Goal: Information Seeking & Learning: Learn about a topic

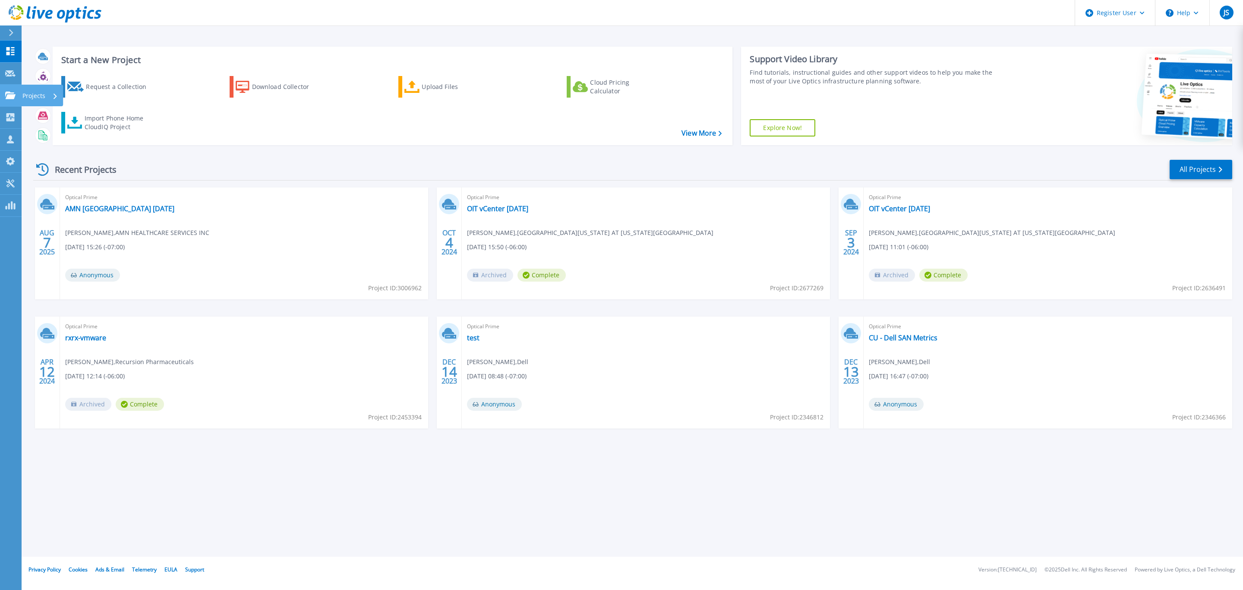
click at [14, 99] on link "Projects Projects" at bounding box center [11, 96] width 22 height 22
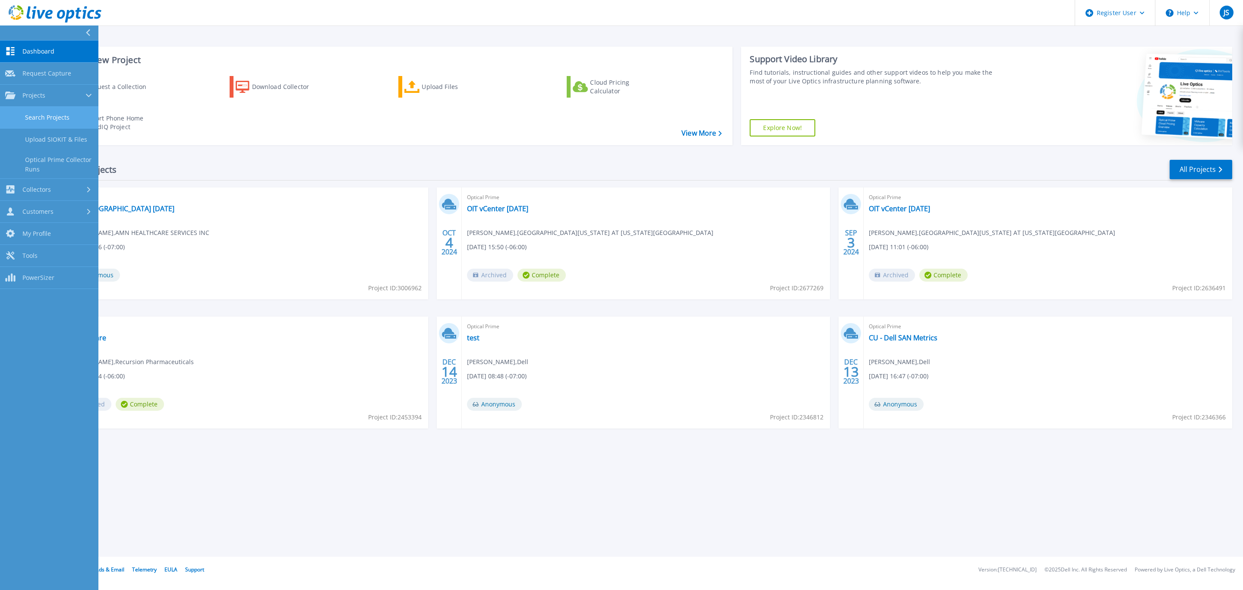
click at [57, 117] on link "Search Projects" at bounding box center [49, 118] width 98 height 22
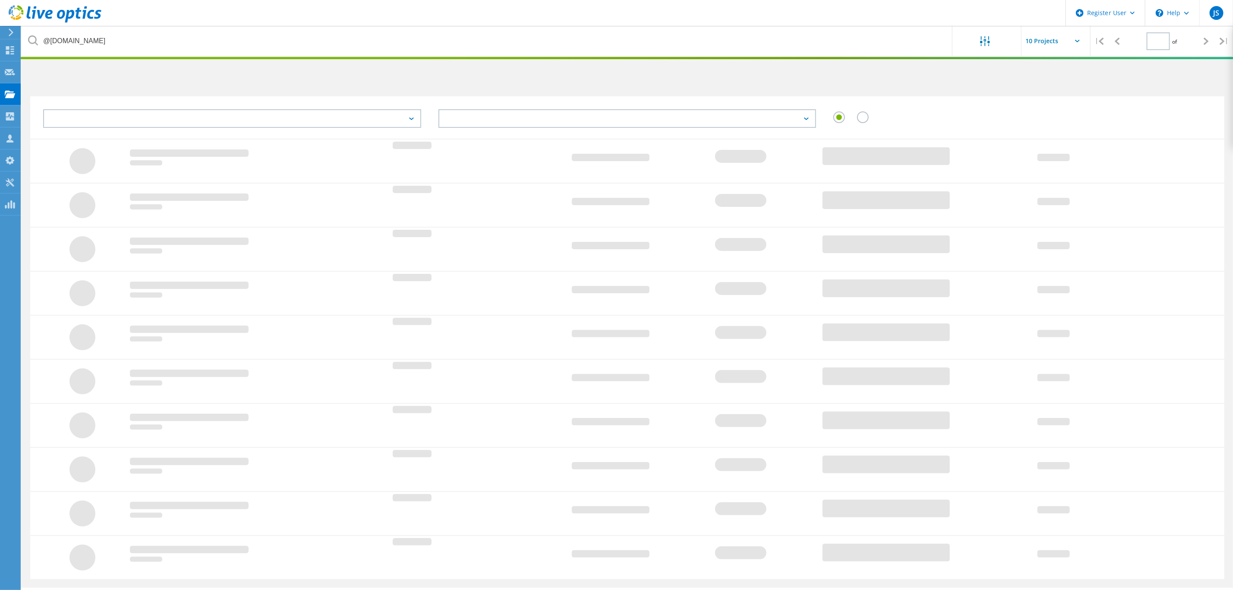
type input "1"
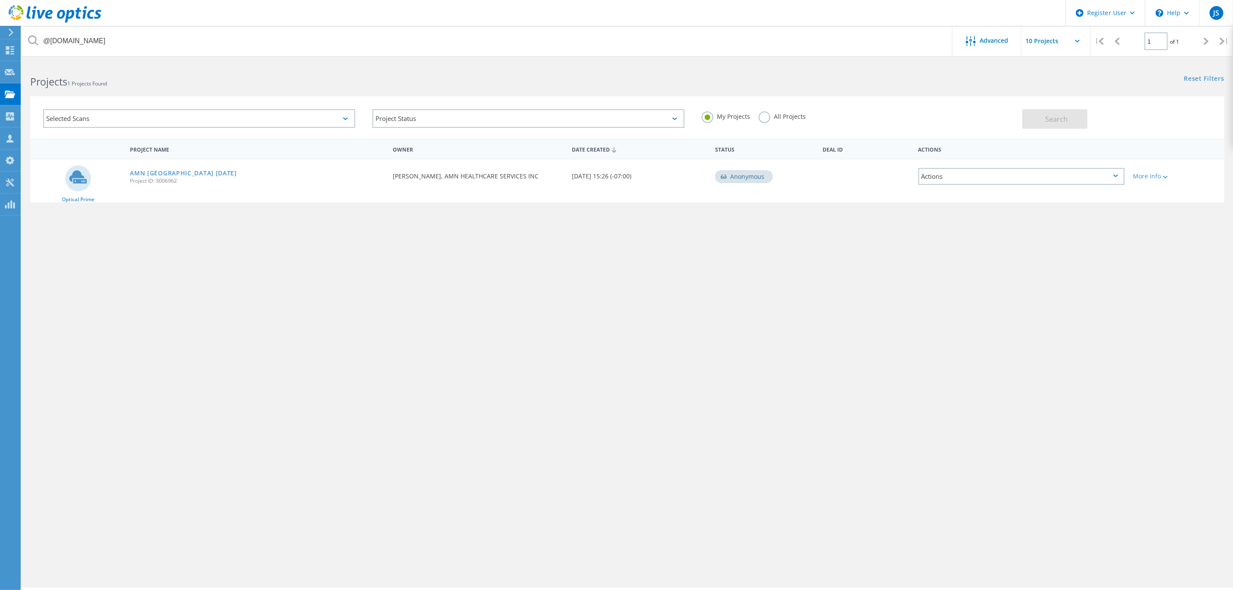
click at [776, 117] on label "All Projects" at bounding box center [782, 115] width 47 height 8
click at [0, 0] on input "All Projects" at bounding box center [0, 0] width 0 height 0
click at [1062, 120] on span "Search" at bounding box center [1057, 118] width 22 height 9
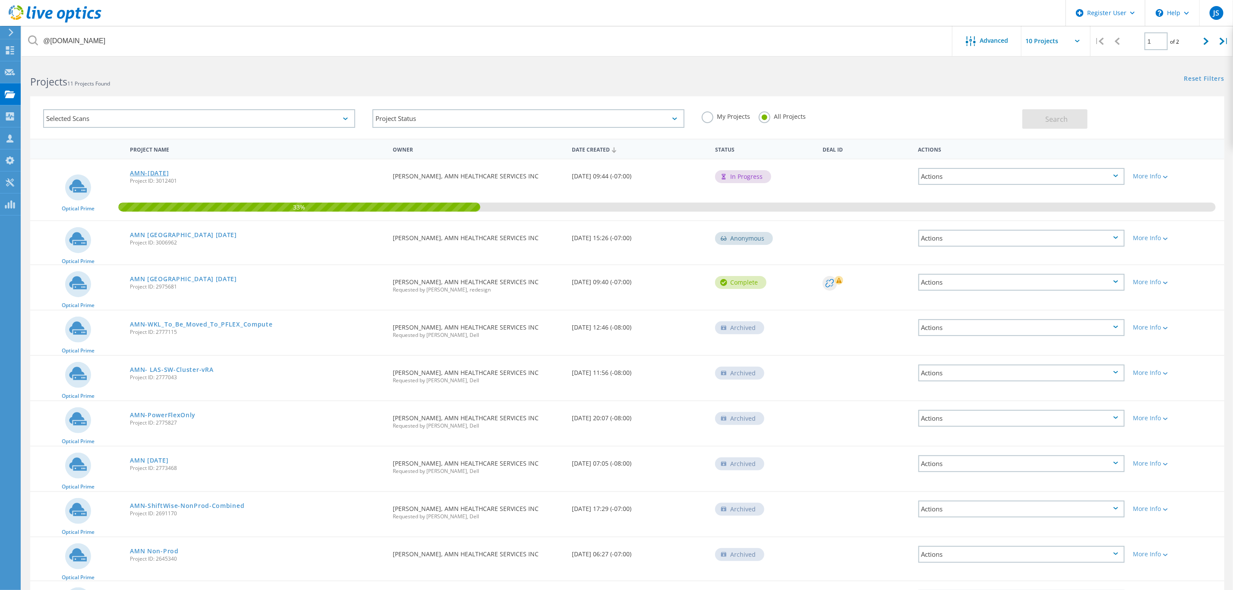
click at [169, 170] on link "AMN-[DATE]" at bounding box center [149, 173] width 39 height 6
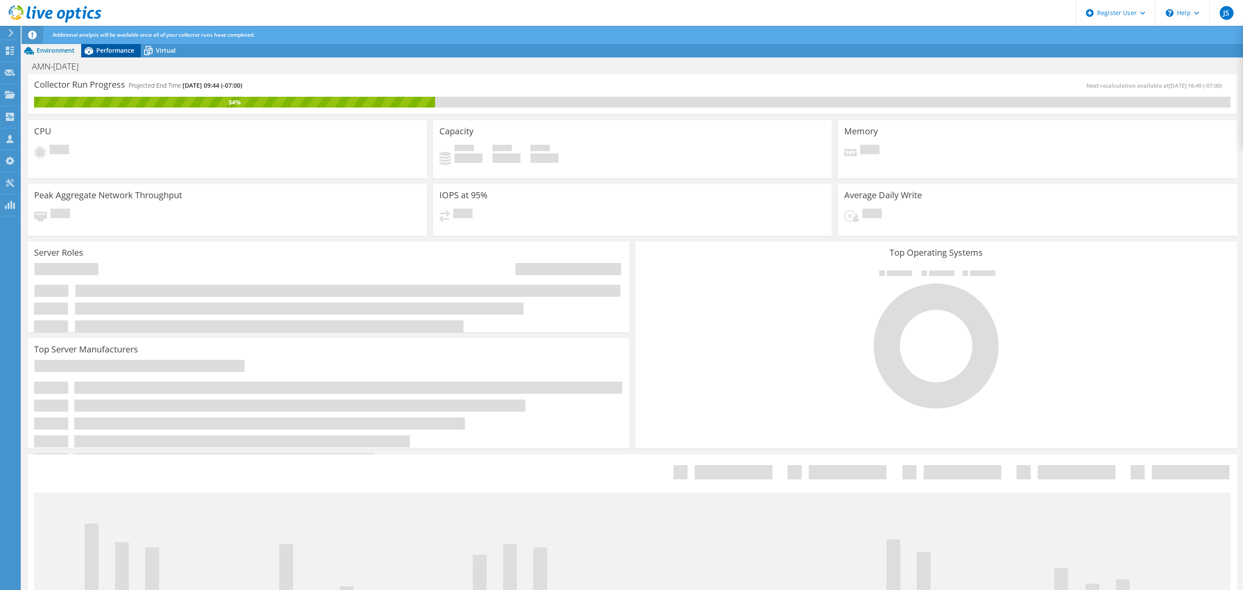
click at [116, 57] on div "Performance" at bounding box center [111, 51] width 60 height 14
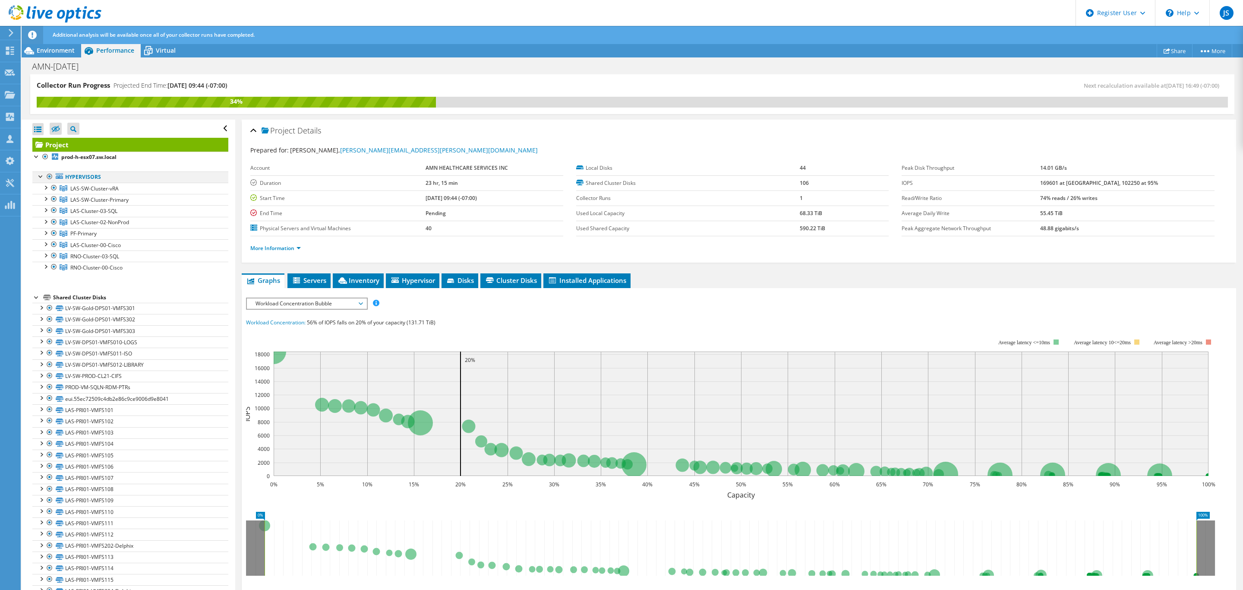
click at [50, 174] on div at bounding box center [49, 176] width 9 height 10
click at [52, 176] on div at bounding box center [49, 176] width 9 height 10
click at [48, 175] on div at bounding box center [49, 176] width 9 height 10
click at [50, 177] on div at bounding box center [49, 176] width 9 height 10
click at [54, 200] on div at bounding box center [54, 199] width 9 height 10
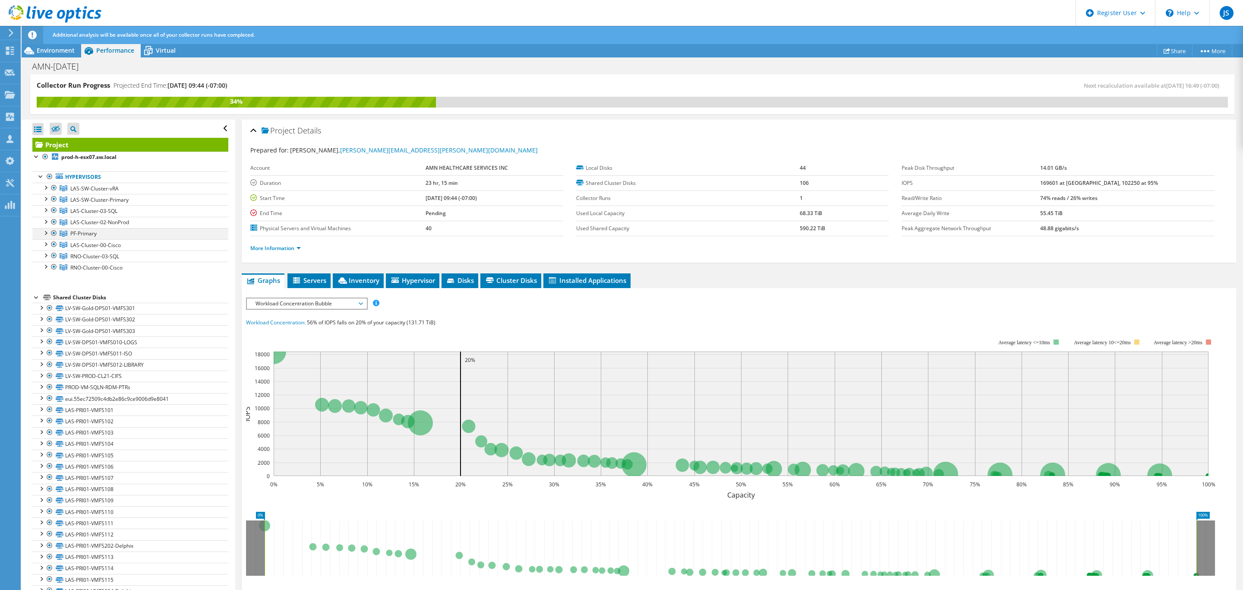
click at [44, 234] on div at bounding box center [45, 232] width 9 height 9
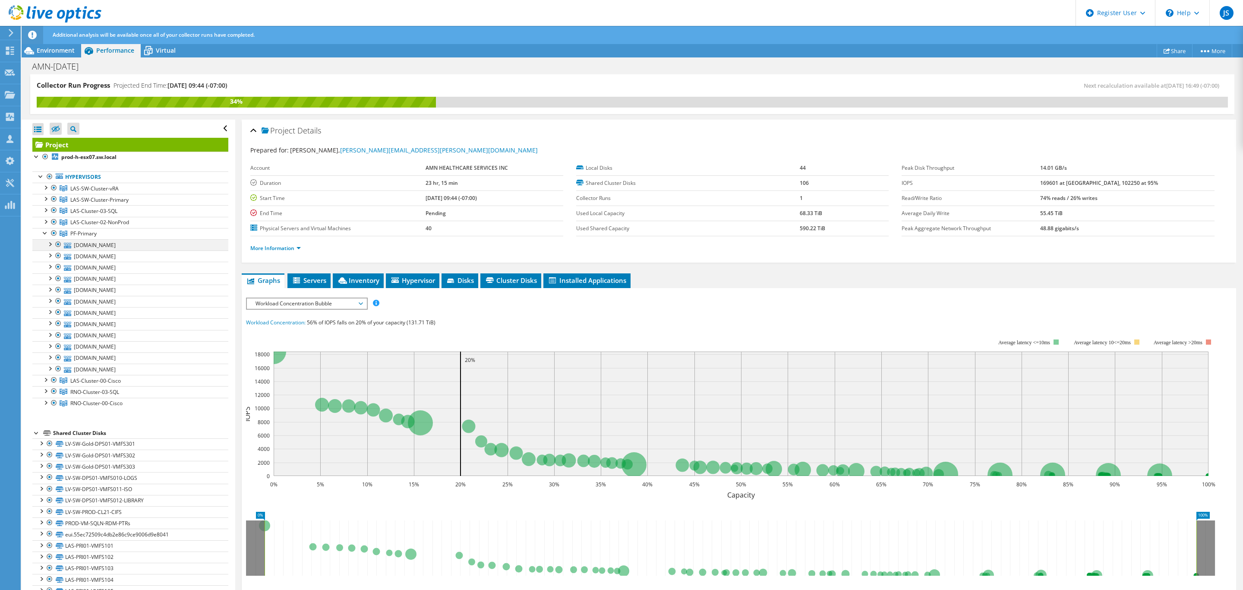
click at [56, 244] on div at bounding box center [58, 244] width 9 height 10
click at [43, 233] on div at bounding box center [45, 232] width 9 height 9
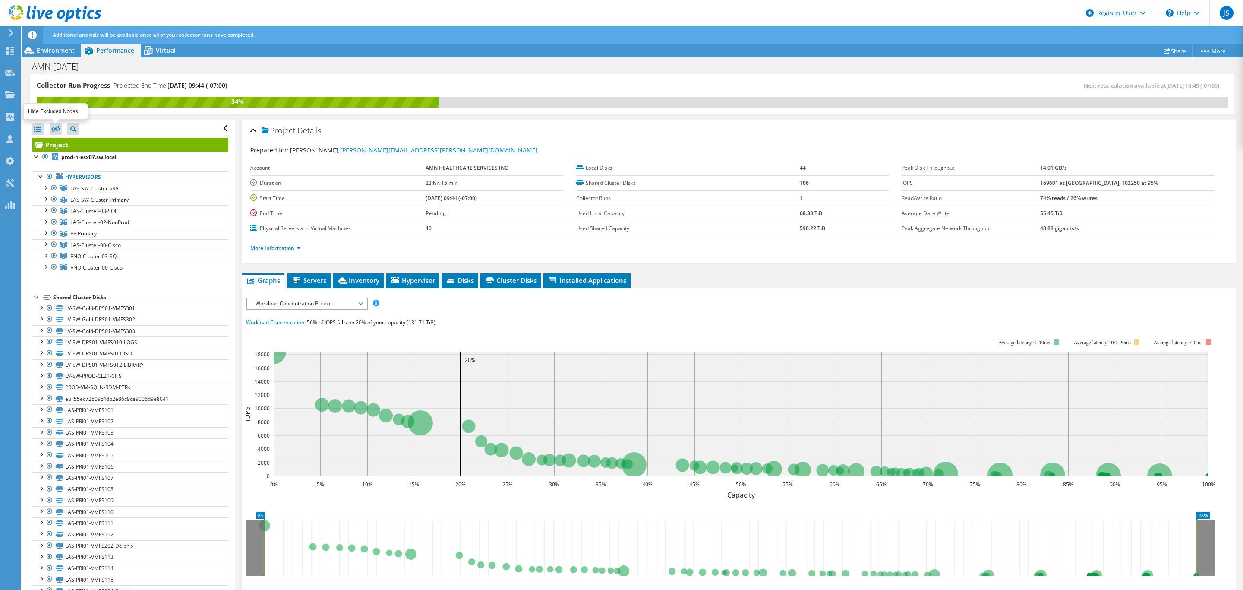
click at [58, 131] on icon at bounding box center [55, 129] width 9 height 6
click at [0, 0] on input "checkbox" at bounding box center [0, 0] width 0 height 0
click at [56, 129] on icon at bounding box center [55, 129] width 9 height 6
click at [0, 0] on input "checkbox" at bounding box center [0, 0] width 0 height 0
click at [73, 132] on icon at bounding box center [73, 129] width 6 height 6
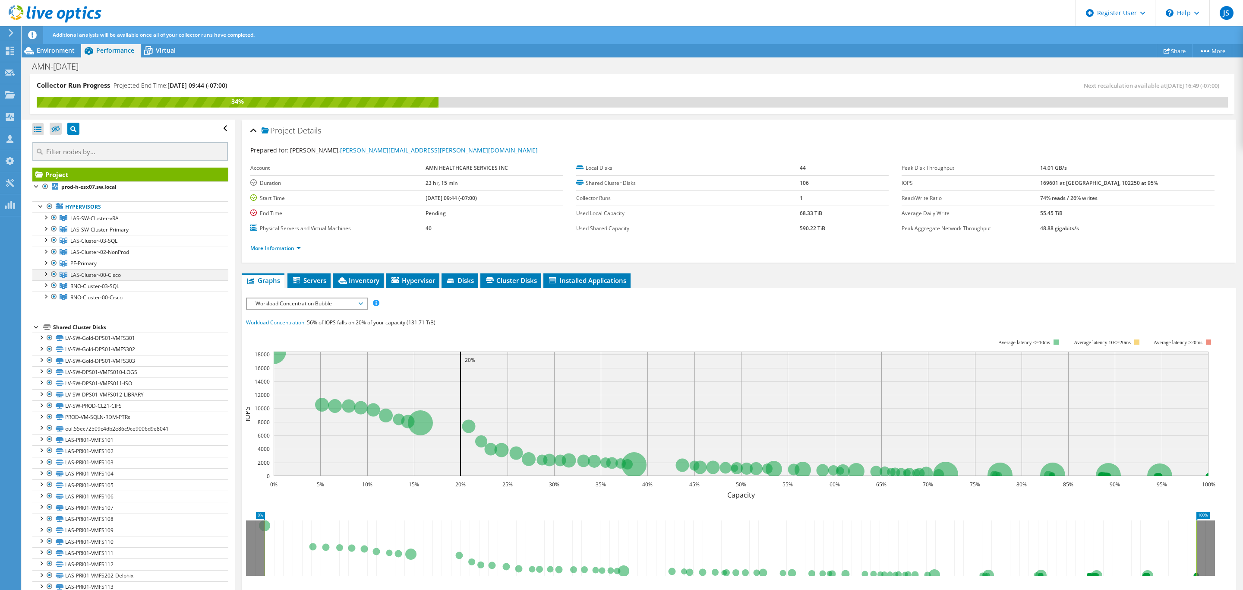
click at [45, 276] on div at bounding box center [45, 273] width 9 height 9
click at [44, 289] on div at bounding box center [45, 284] width 9 height 9
click at [54, 286] on div at bounding box center [54, 285] width 9 height 10
click at [61, 221] on icon at bounding box center [64, 218] width 8 height 6
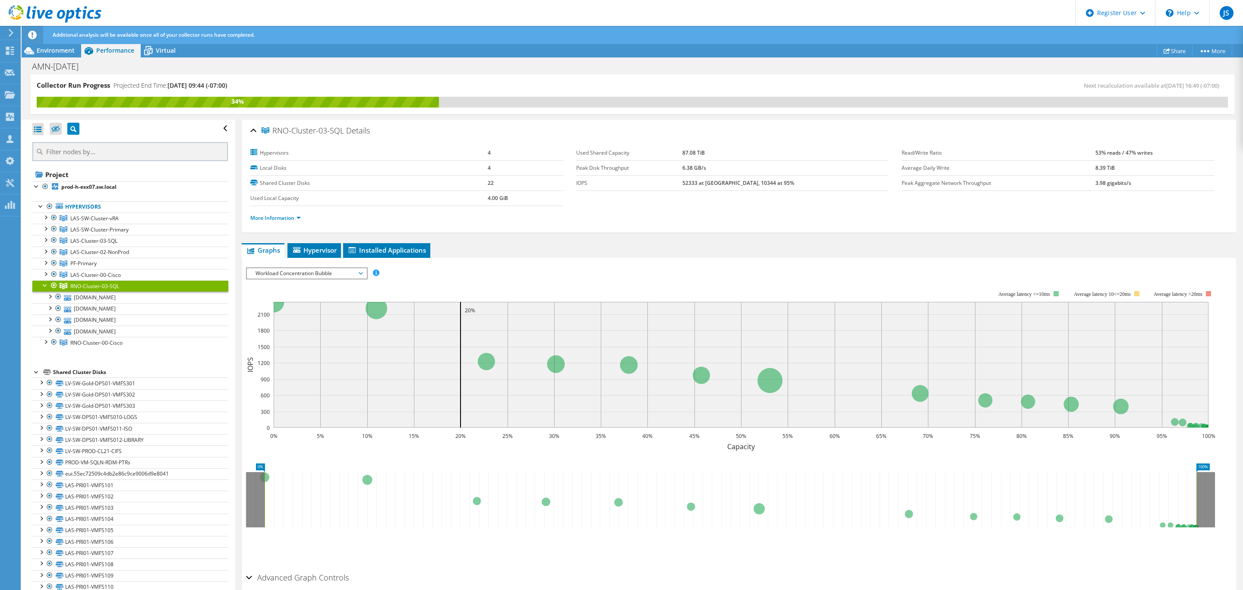
click at [82, 288] on span "RNO-Cluster-03-SQL" at bounding box center [94, 285] width 49 height 7
click at [44, 284] on div at bounding box center [45, 284] width 9 height 9
click at [73, 312] on ul "Hypervisors LAS-SW-Cluster-vRA prod-h-esx07.sw.local" at bounding box center [130, 251] width 196 height 119
click at [113, 222] on span "RNO-Cluster-00-Cisco" at bounding box center [94, 218] width 48 height 7
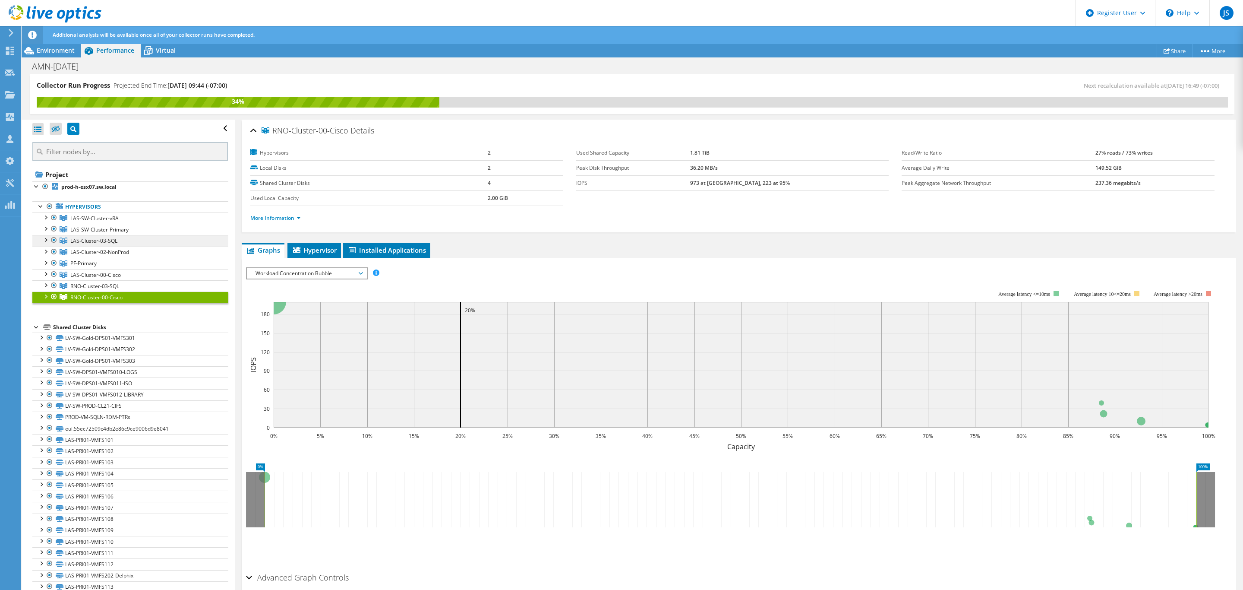
click at [128, 224] on link "LAS-Cluster-03-SQL" at bounding box center [130, 217] width 196 height 11
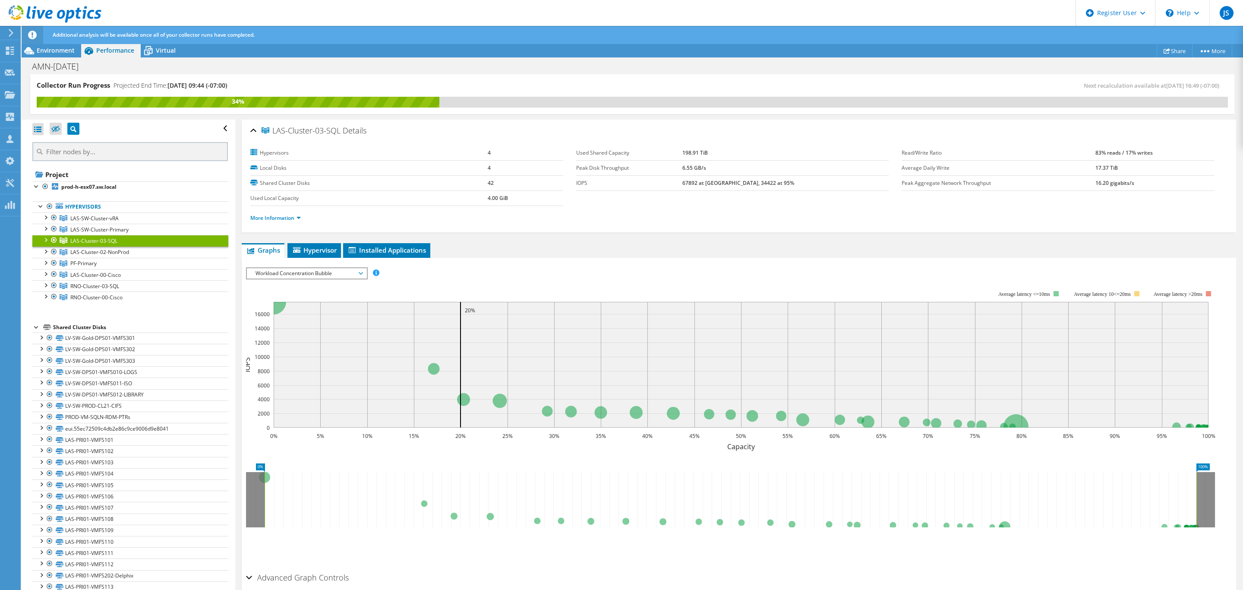
click at [47, 238] on div at bounding box center [45, 239] width 9 height 9
drag, startPoint x: 63, startPoint y: 50, endPoint x: 85, endPoint y: 48, distance: 22.9
click at [63, 50] on span "Environment" at bounding box center [56, 50] width 38 height 8
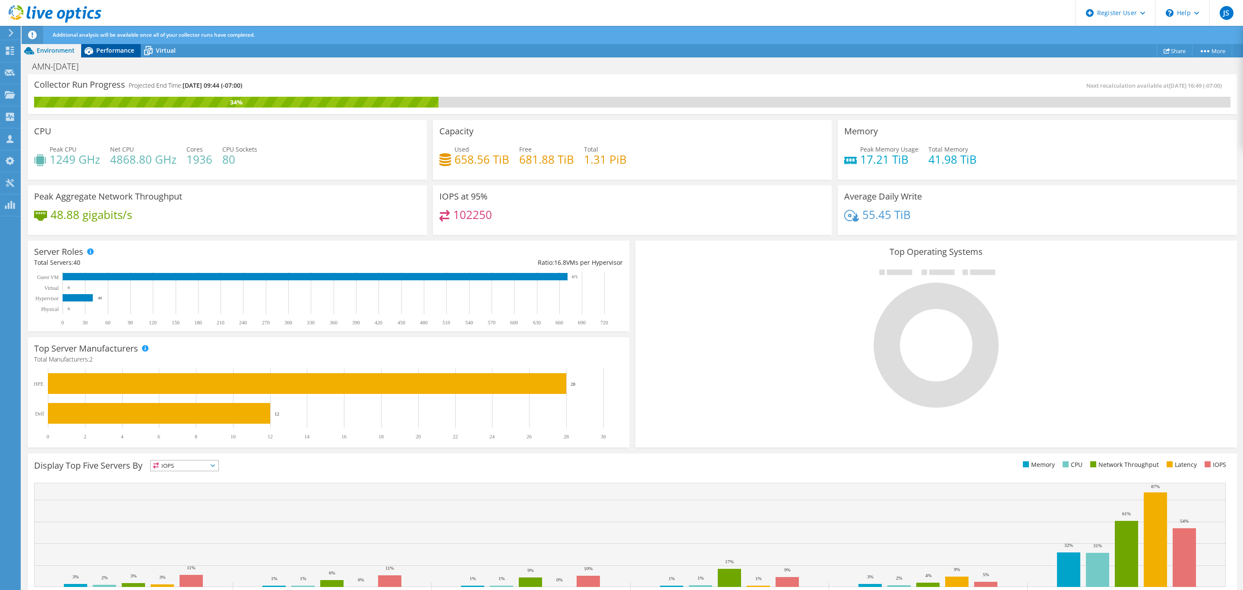
click at [107, 50] on span "Performance" at bounding box center [115, 50] width 38 height 8
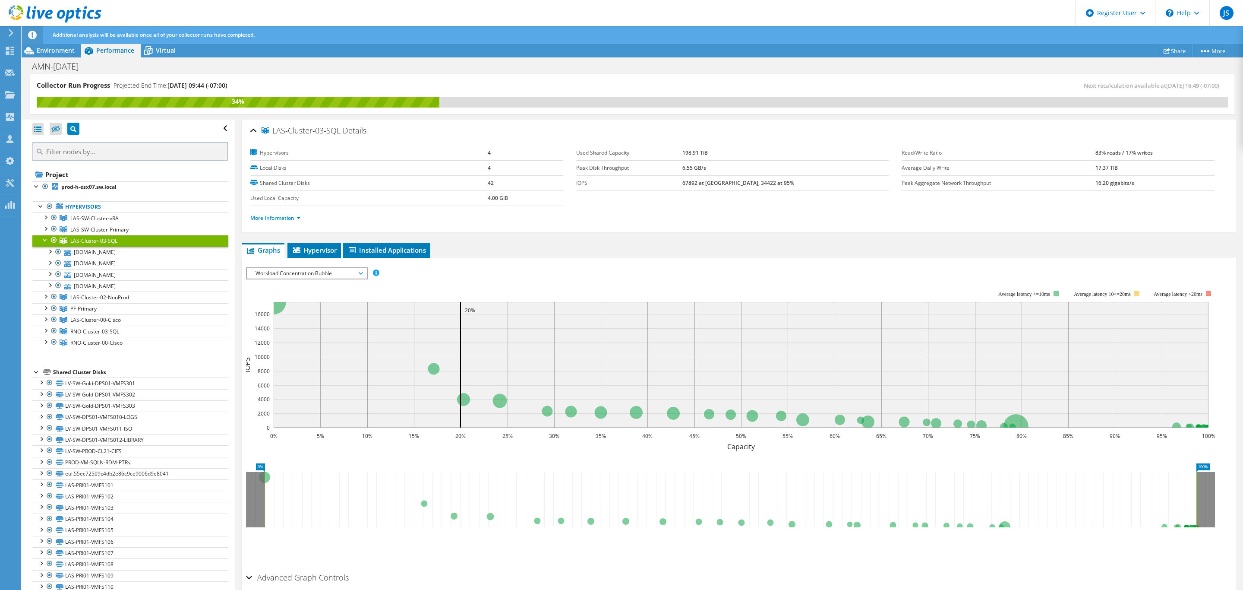
click at [50, 237] on div at bounding box center [54, 240] width 9 height 10
click at [110, 241] on span "LAS-Cluster-03-SQL" at bounding box center [93, 240] width 47 height 7
click at [298, 250] on icon at bounding box center [296, 250] width 7 height 6
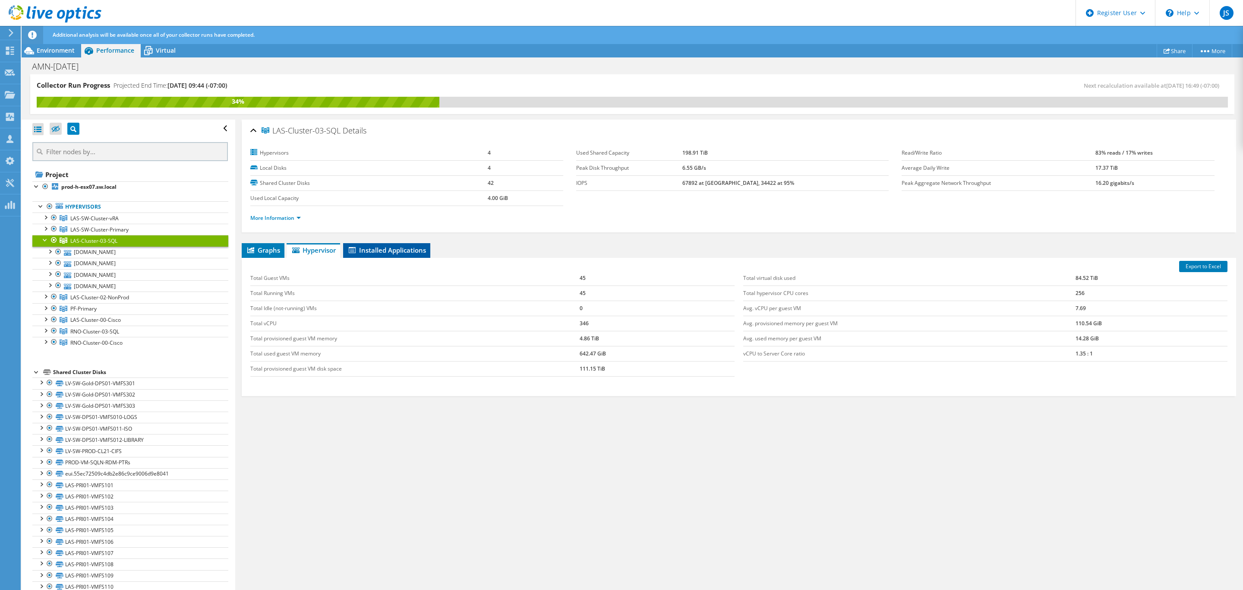
click at [386, 246] on span "Installed Applications" at bounding box center [386, 250] width 79 height 9
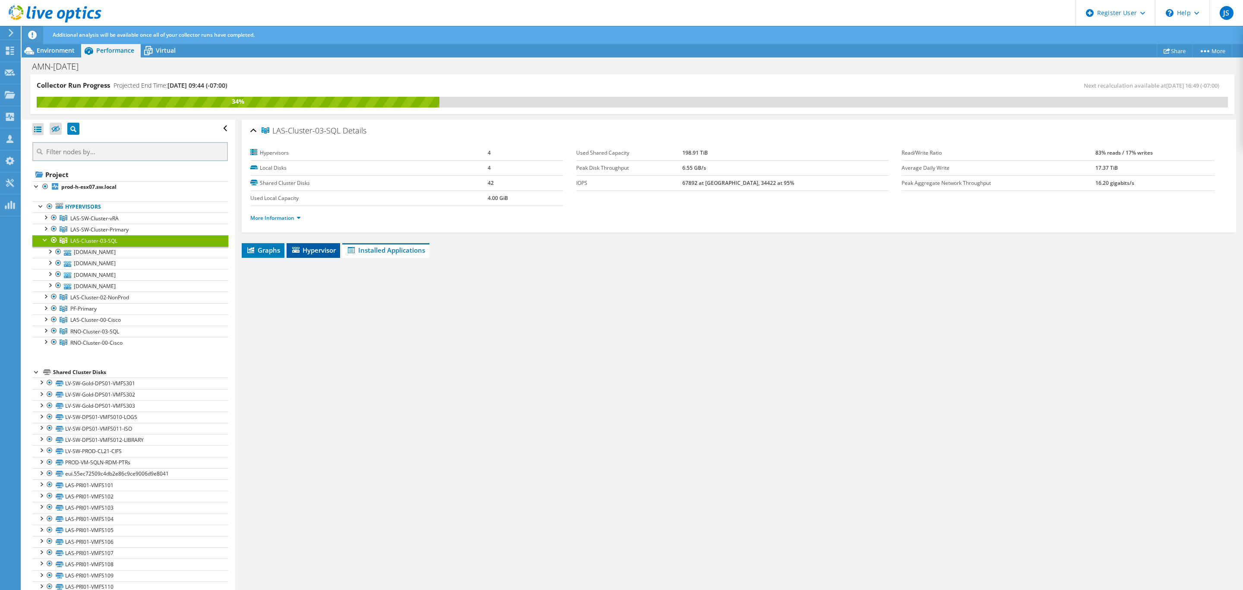
click at [307, 246] on span "Hypervisor" at bounding box center [313, 250] width 45 height 9
click at [364, 248] on span "Installed Applications" at bounding box center [386, 250] width 79 height 9
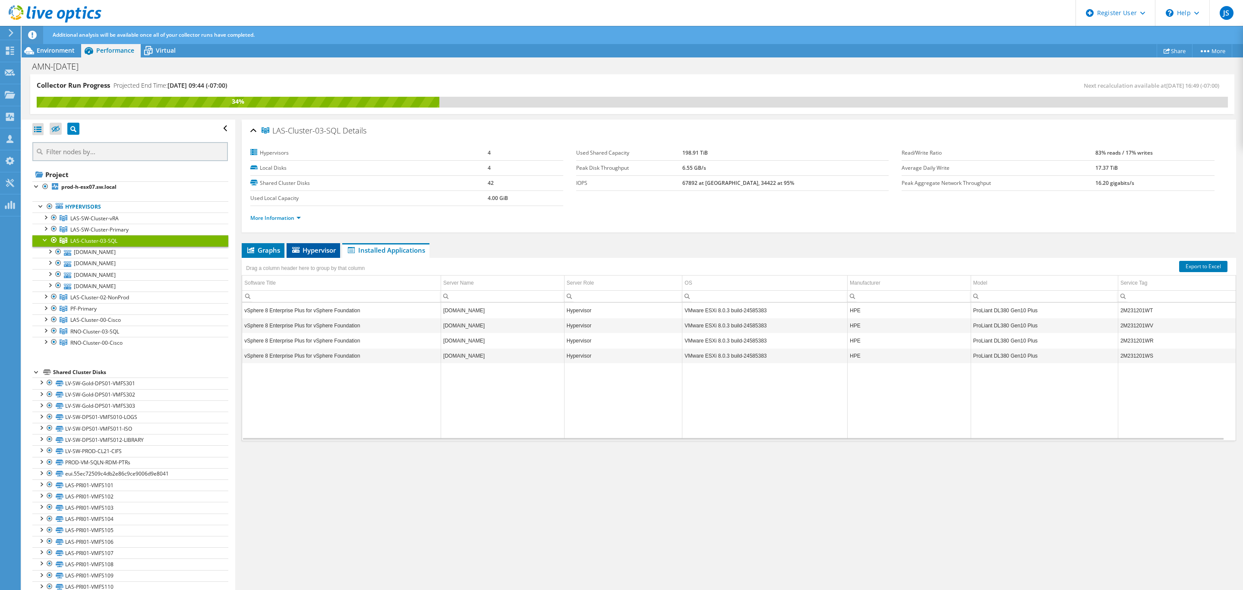
click at [307, 252] on span "Hypervisor" at bounding box center [313, 250] width 45 height 9
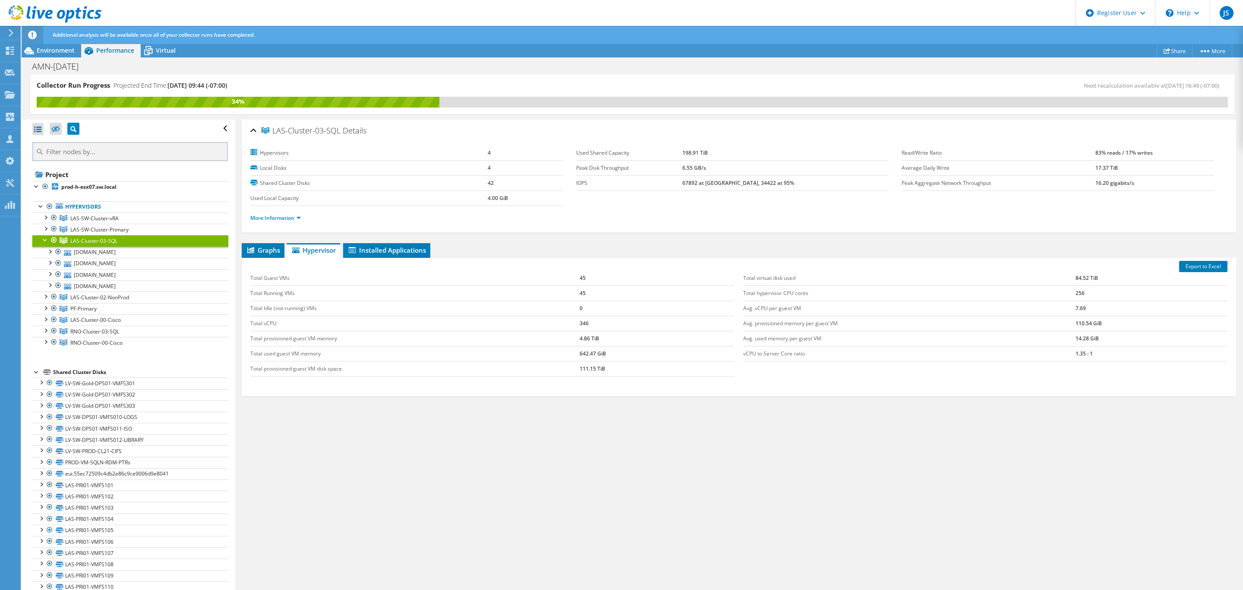
click at [44, 238] on div at bounding box center [45, 239] width 9 height 9
click at [42, 319] on div at bounding box center [45, 318] width 9 height 9
click at [91, 222] on span "LAS-Cluster-00-Cisco" at bounding box center [94, 218] width 48 height 7
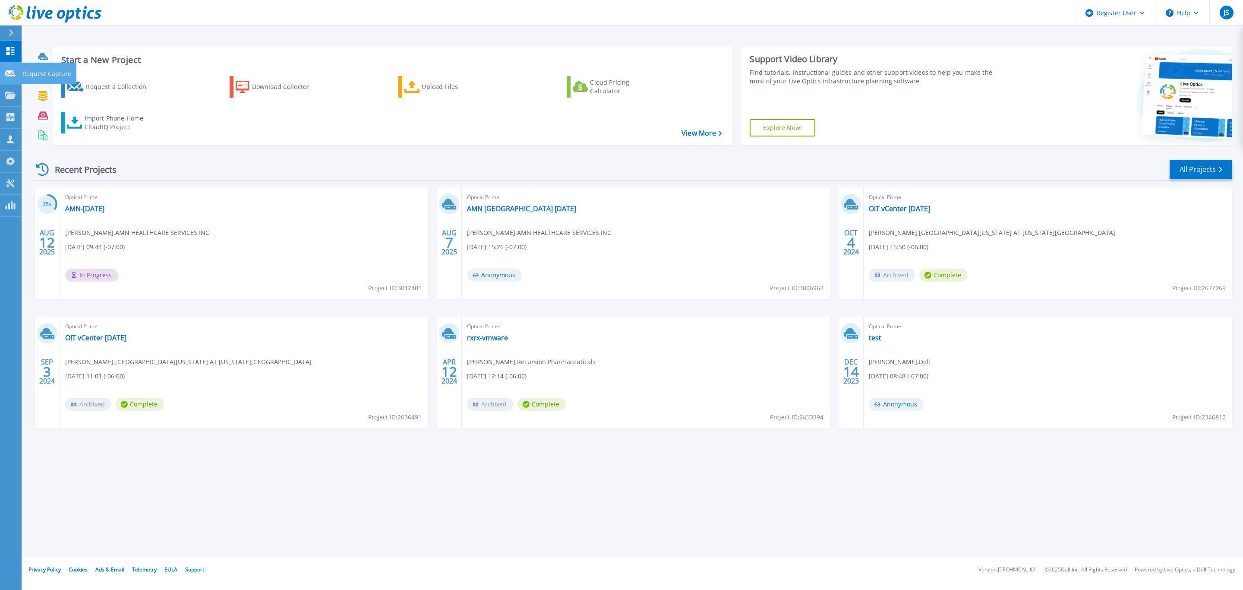
click at [14, 66] on link "Request Capture Request Capture" at bounding box center [11, 74] width 22 height 22
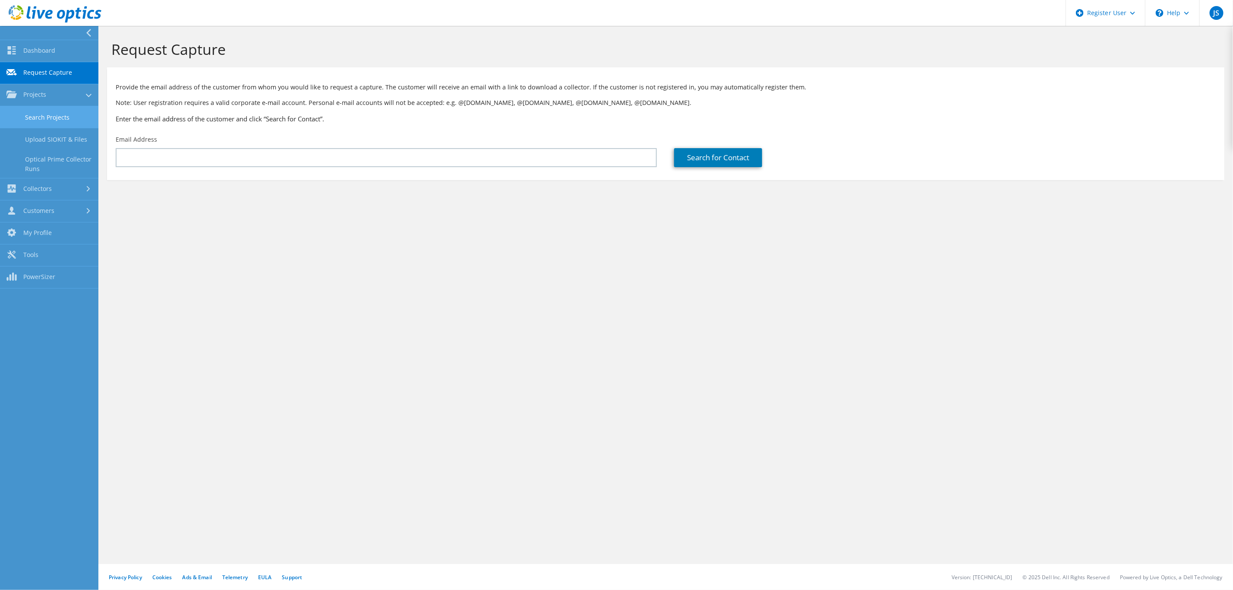
click at [48, 114] on link "Search Projects" at bounding box center [49, 117] width 98 height 22
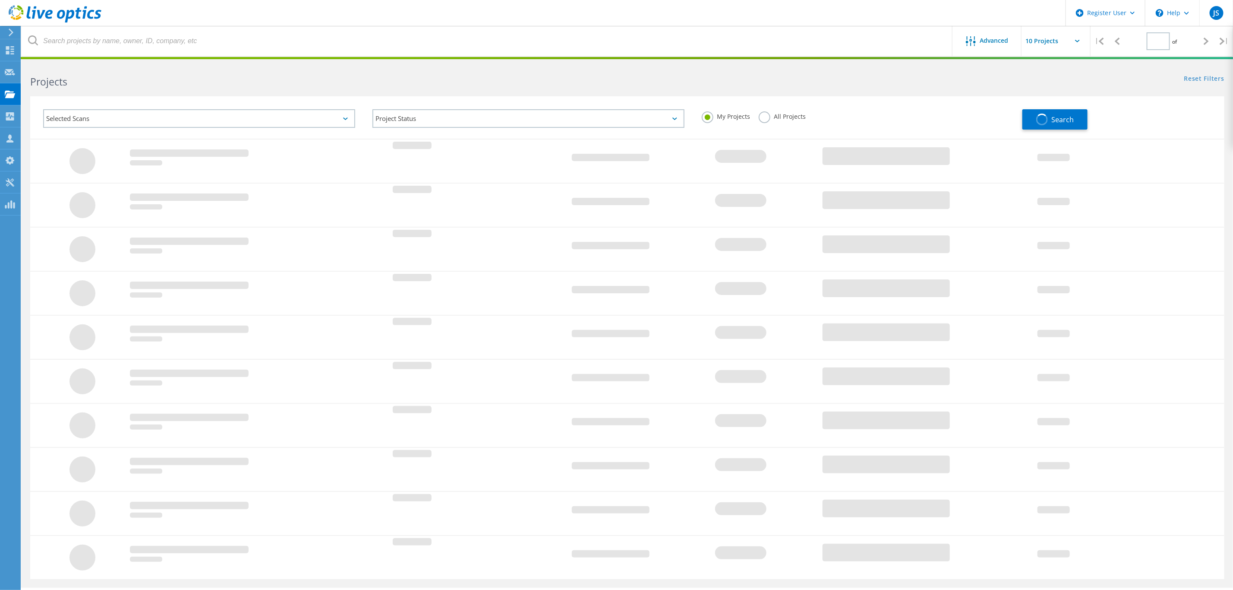
type input "1"
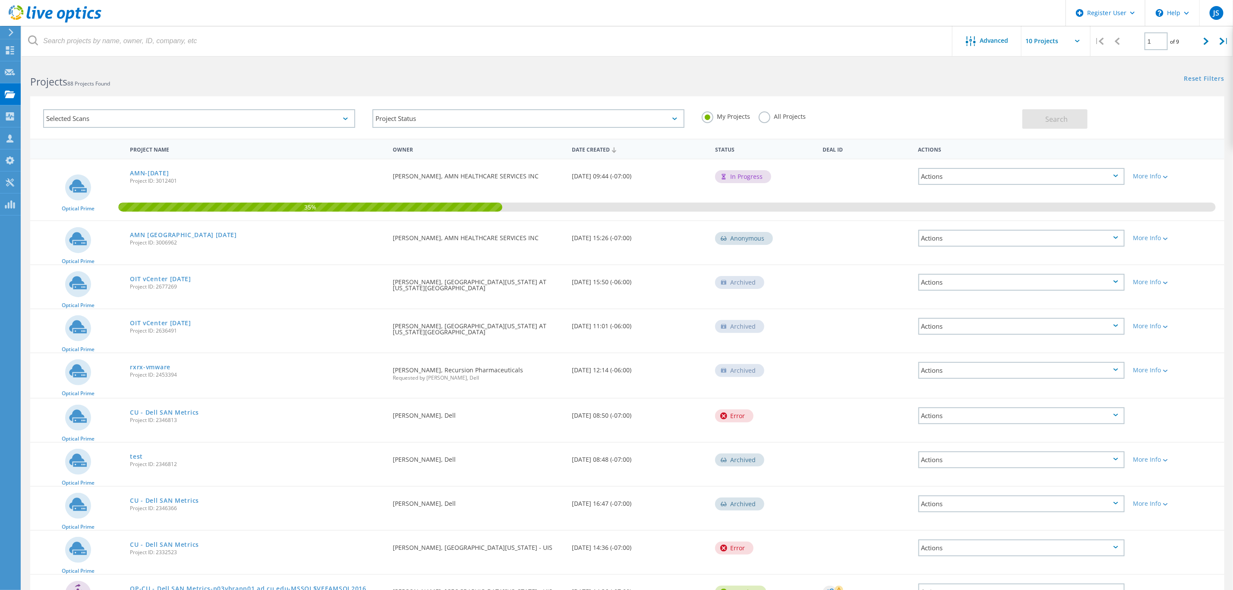
click at [766, 114] on label "All Projects" at bounding box center [782, 115] width 47 height 8
click at [0, 0] on input "All Projects" at bounding box center [0, 0] width 0 height 0
click at [169, 170] on link "AMN-[DATE]" at bounding box center [149, 173] width 39 height 6
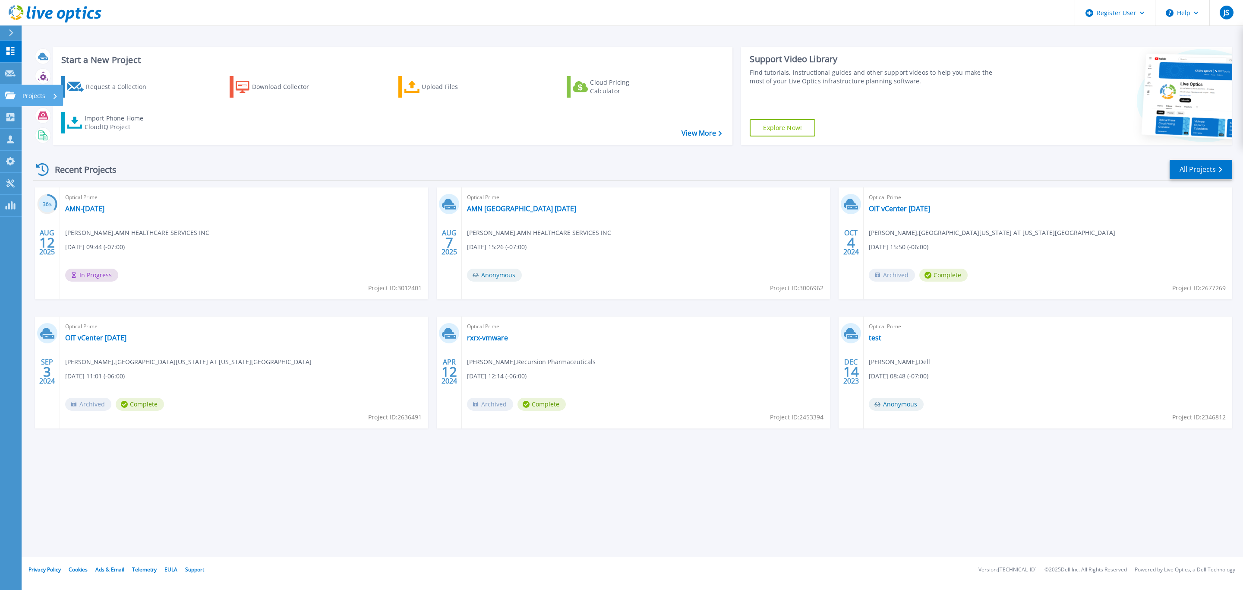
click at [10, 89] on link "Projects Projects" at bounding box center [11, 96] width 22 height 22
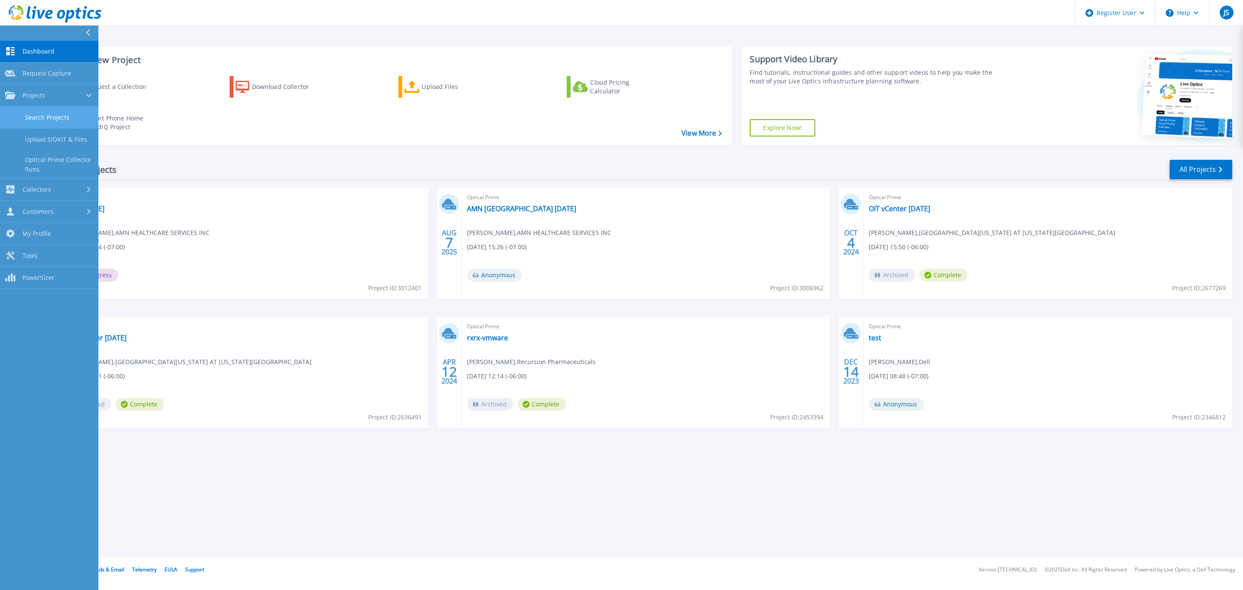
click at [42, 115] on link "Search Projects" at bounding box center [49, 118] width 98 height 22
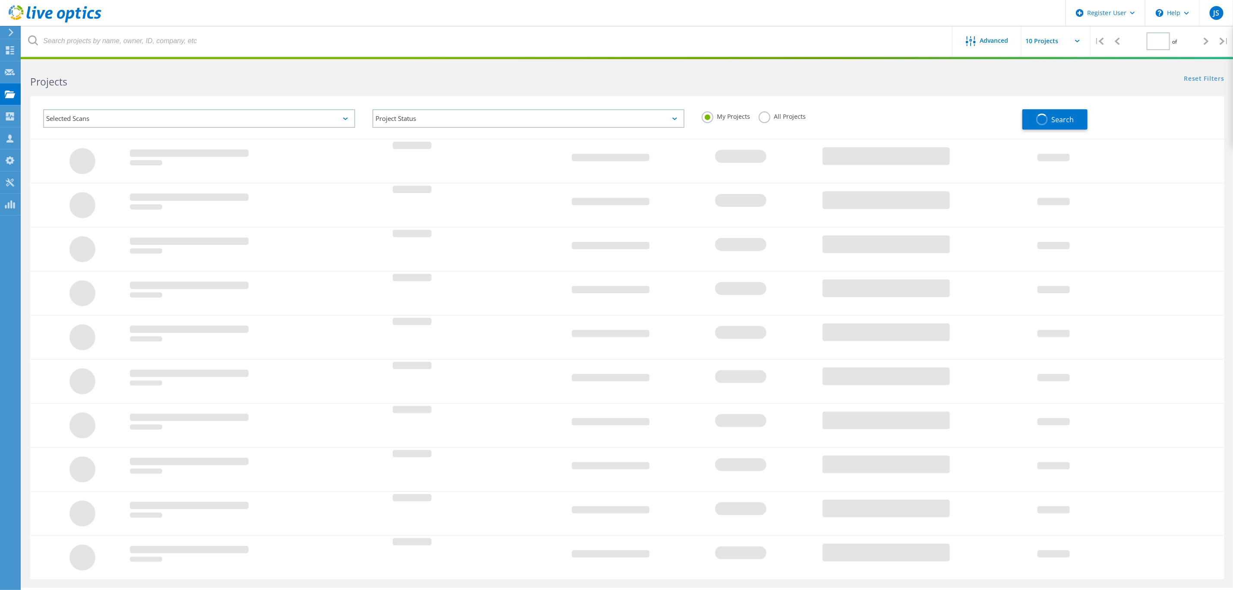
type input "1"
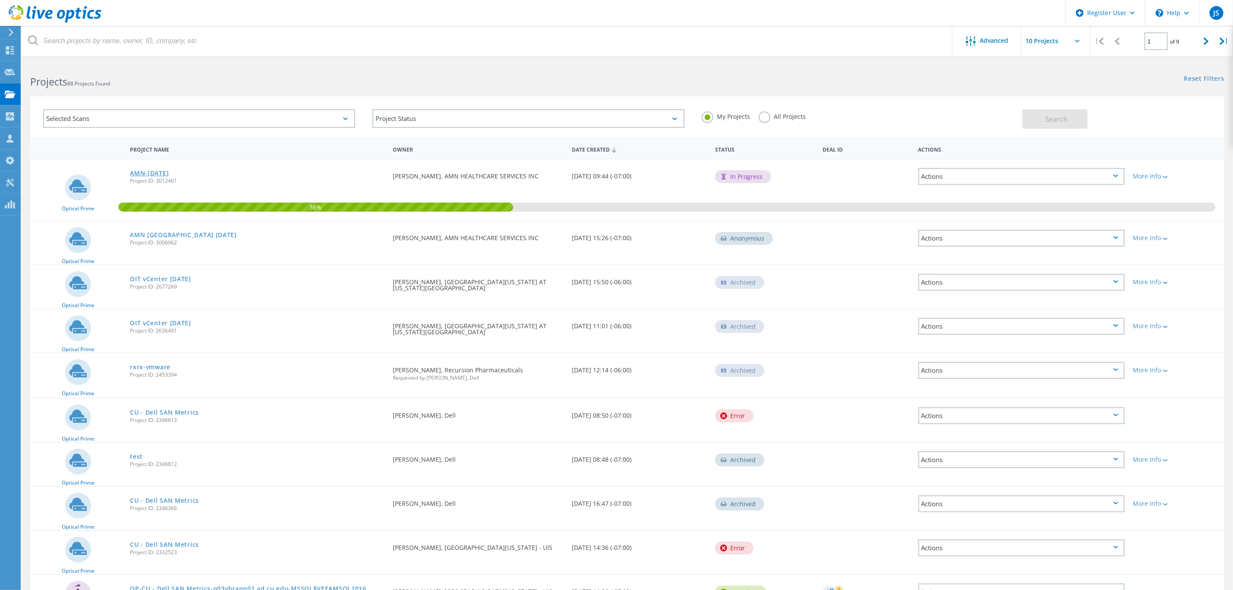
click at [160, 171] on link "AMN-[DATE]" at bounding box center [149, 173] width 39 height 6
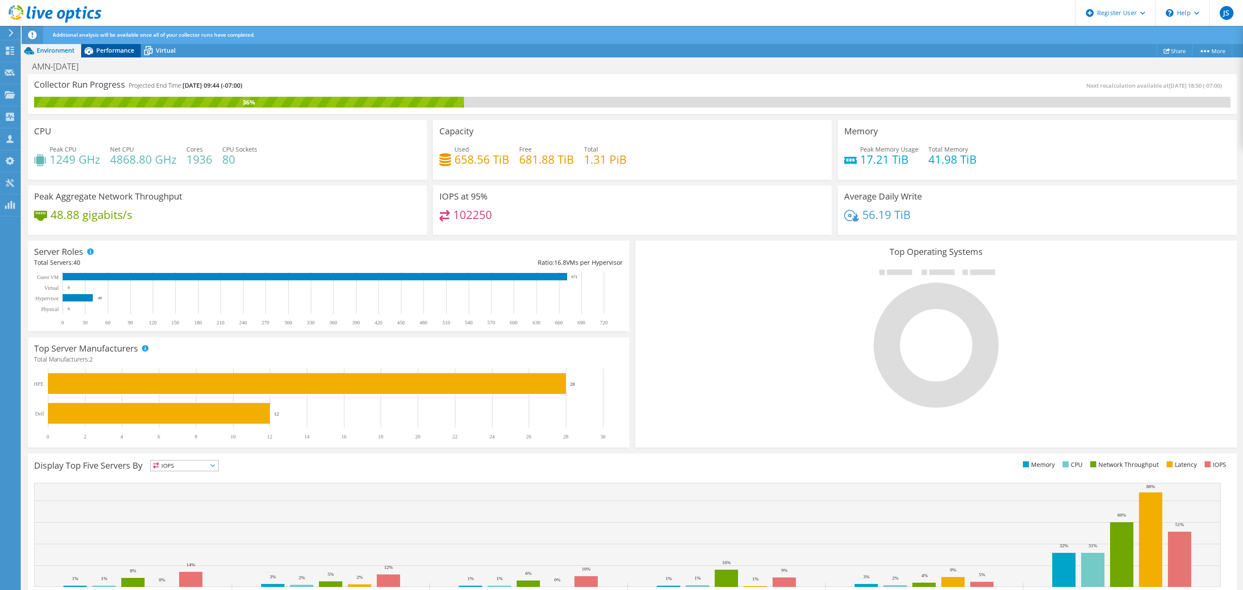
click at [86, 51] on icon at bounding box center [89, 51] width 9 height 8
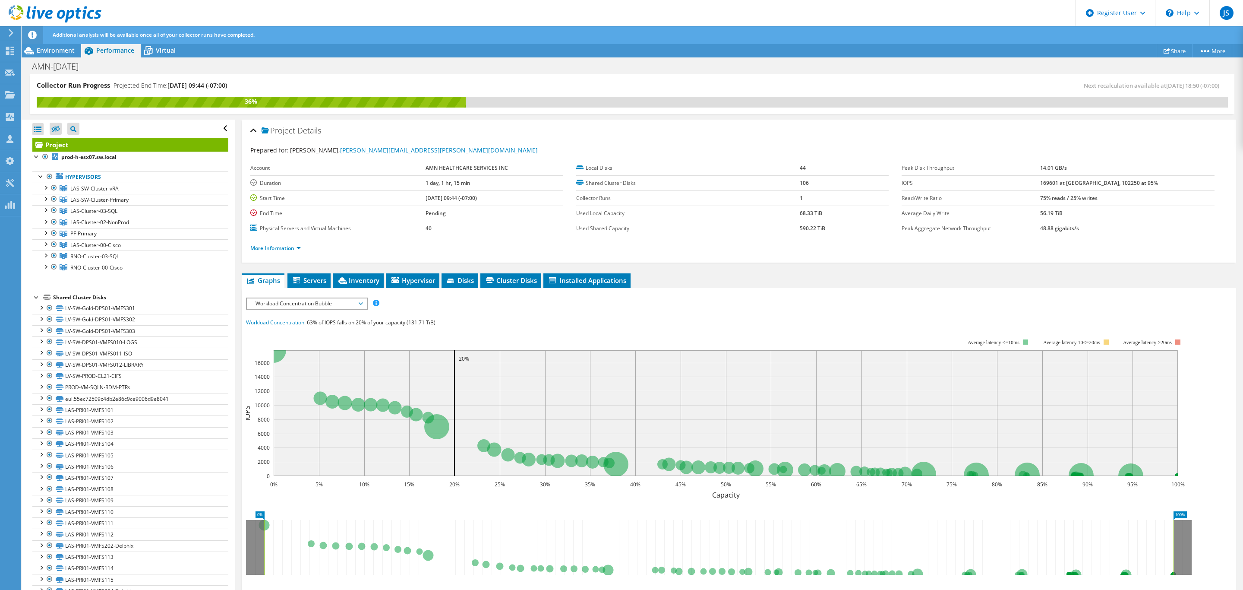
click at [35, 300] on div at bounding box center [36, 296] width 9 height 9
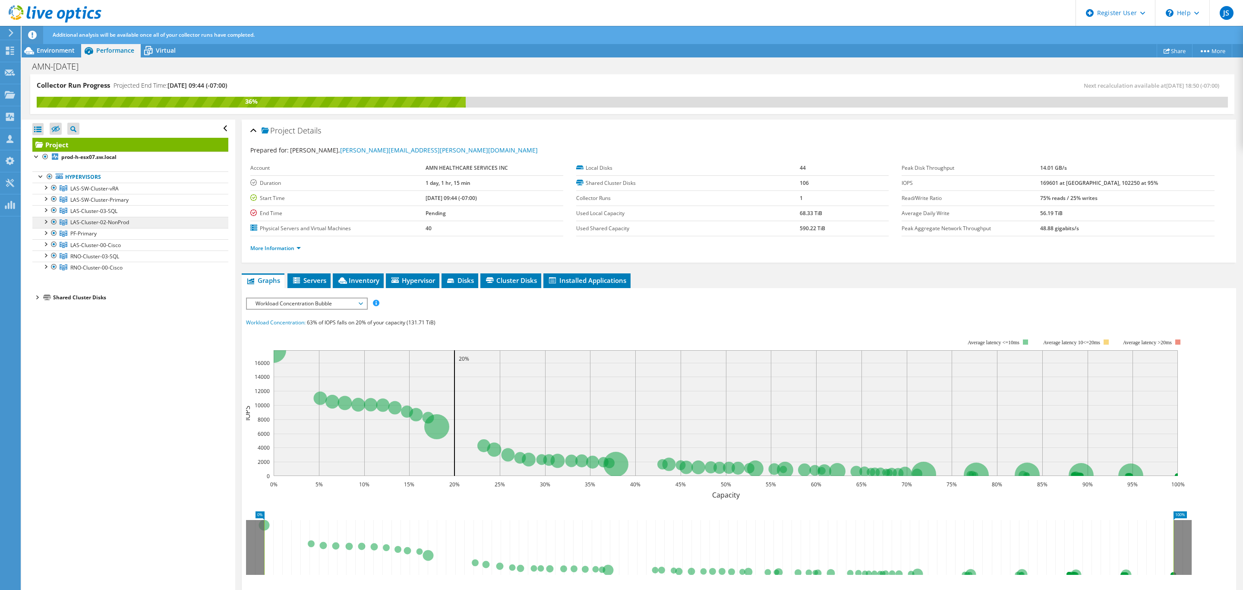
click at [126, 194] on link "LAS-Cluster-02-NonProd" at bounding box center [130, 188] width 196 height 11
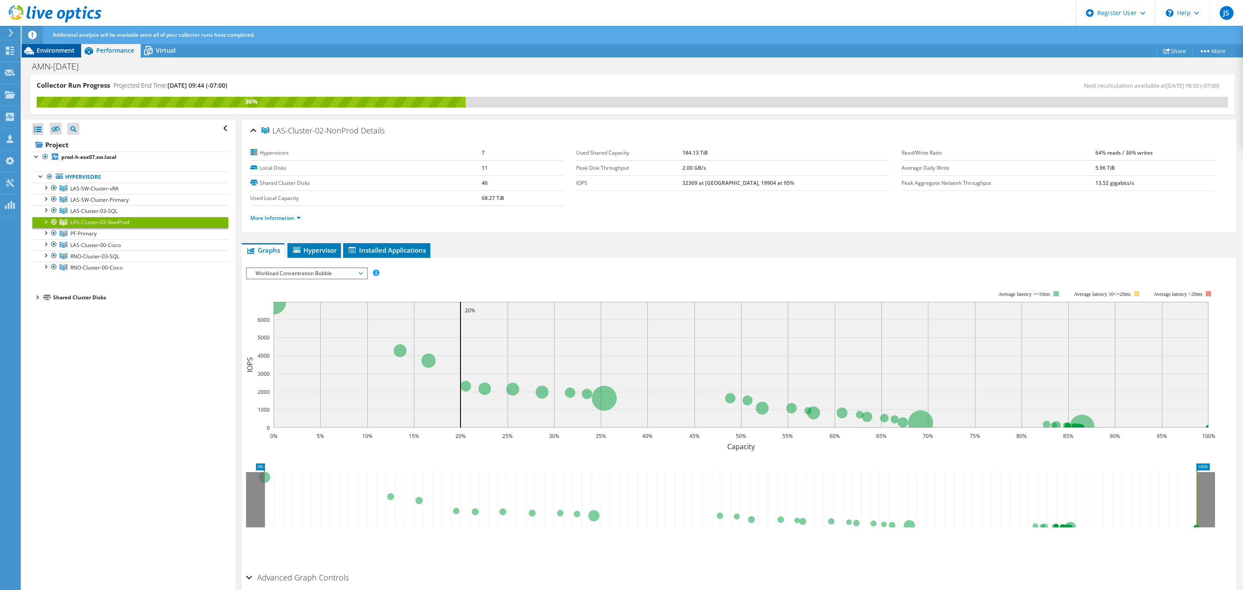
click at [56, 50] on span "Environment" at bounding box center [56, 50] width 38 height 8
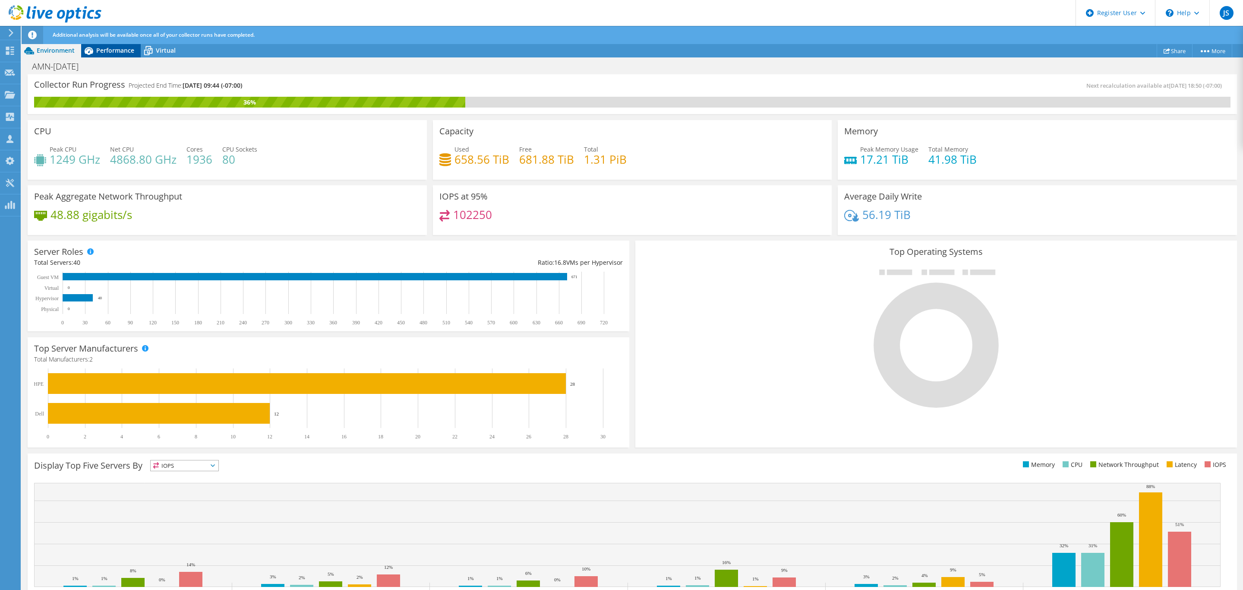
click at [120, 52] on span "Performance" at bounding box center [115, 50] width 38 height 8
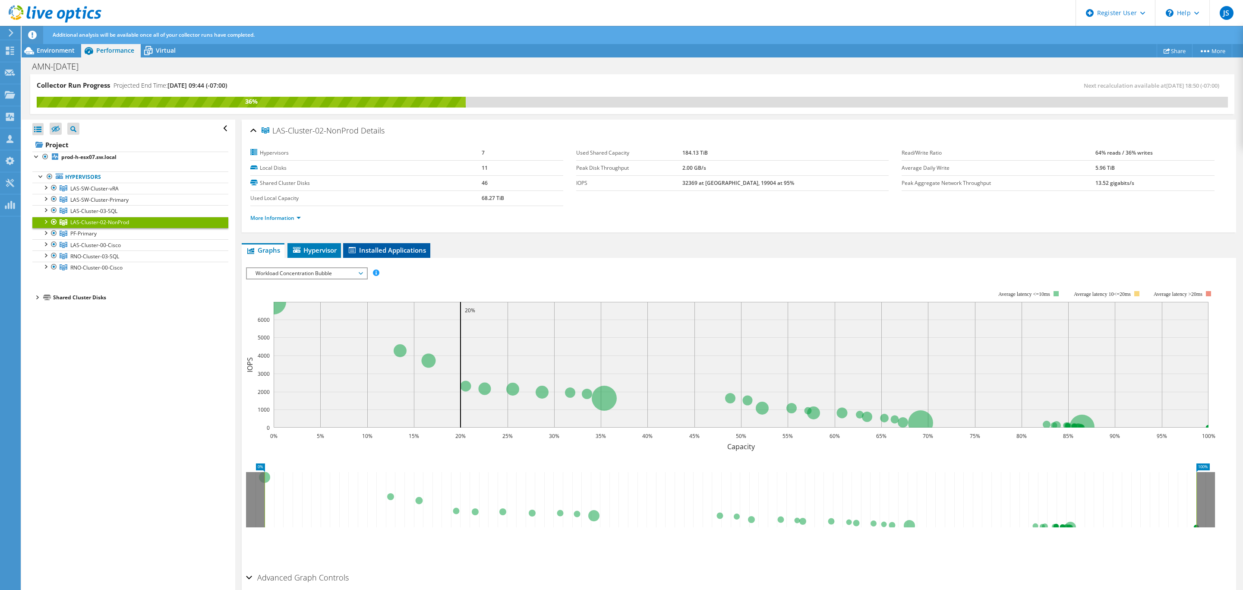
click at [382, 256] on li "Installed Applications" at bounding box center [386, 250] width 87 height 15
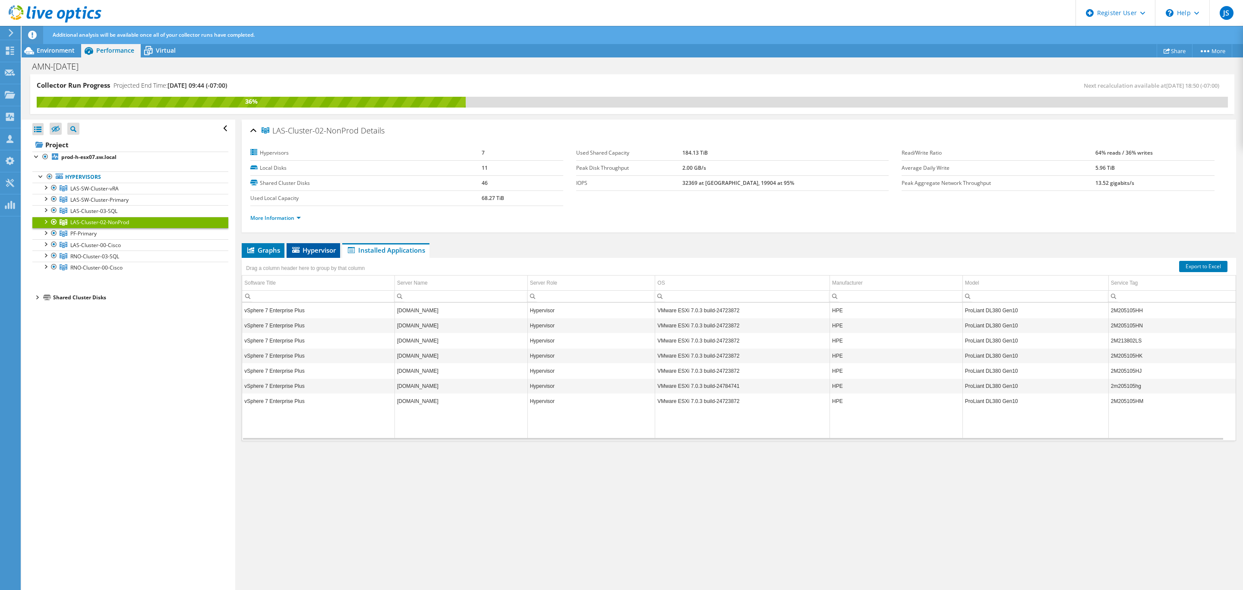
click at [326, 252] on span "Hypervisor" at bounding box center [313, 250] width 45 height 9
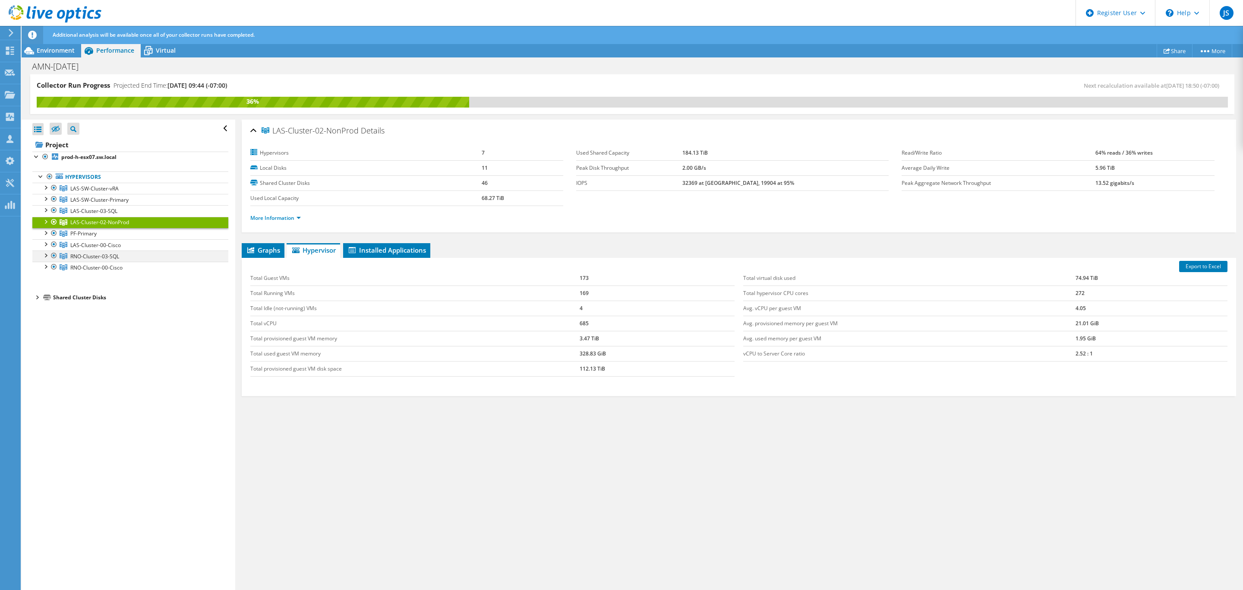
click at [45, 259] on div at bounding box center [45, 254] width 9 height 9
click at [145, 347] on div "Shared Cluster Disks" at bounding box center [140, 342] width 175 height 10
click at [41, 247] on div at bounding box center [45, 243] width 9 height 9
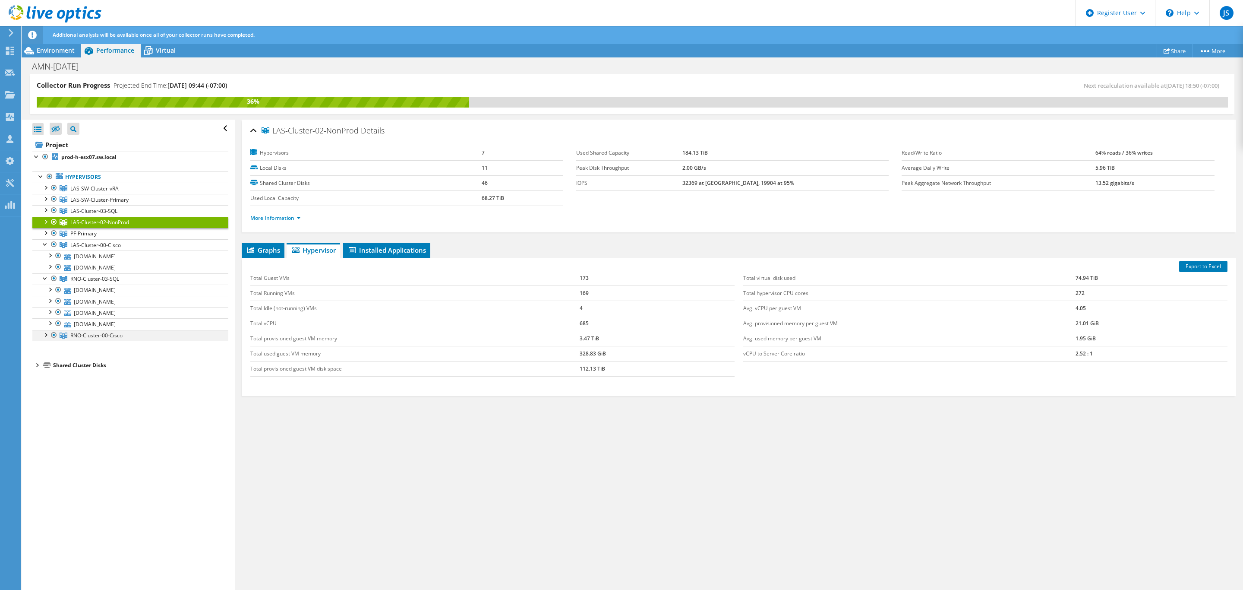
click at [47, 338] on div at bounding box center [45, 334] width 9 height 9
click at [150, 447] on div "Open All Close All Hide Excluded Nodes Project Tree Filter" at bounding box center [128, 355] width 213 height 471
click at [114, 192] on span "LAS-Cluster-00-Cisco" at bounding box center [94, 188] width 48 height 7
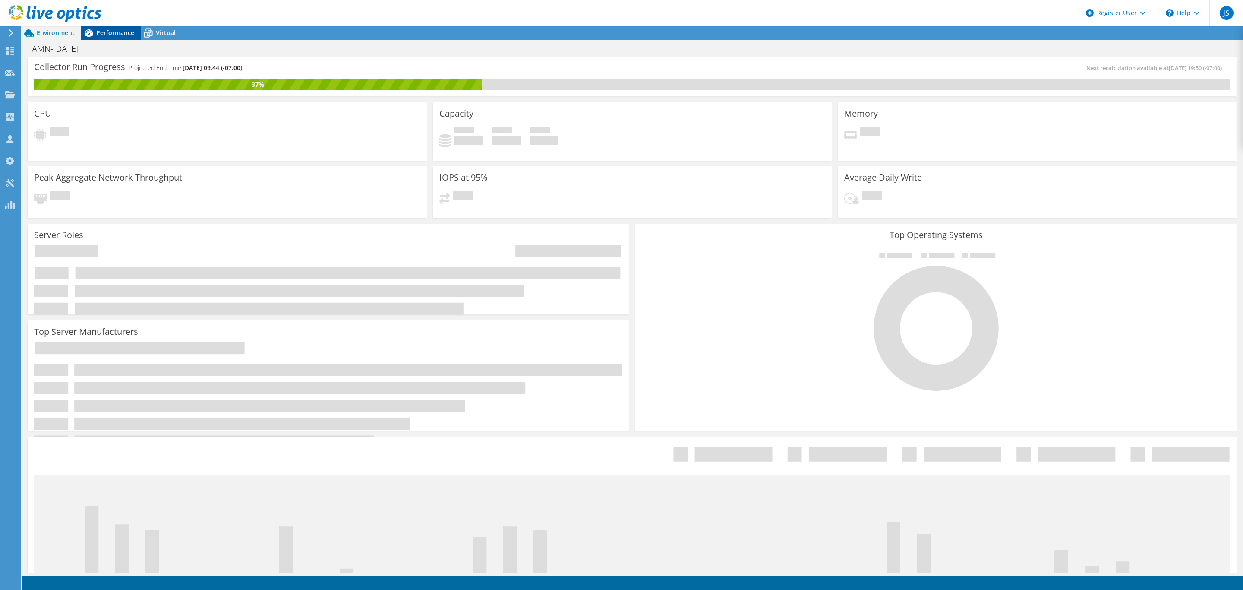
click at [105, 26] on div "Performance" at bounding box center [111, 33] width 60 height 14
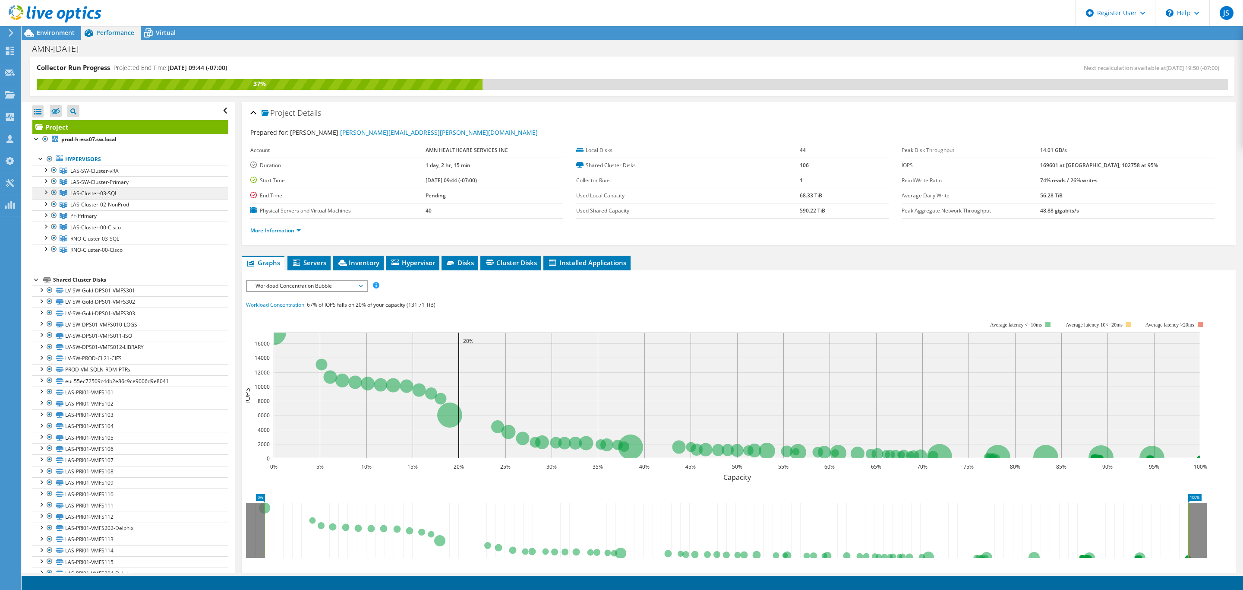
click at [116, 174] on span "LAS-Cluster-03-SQL" at bounding box center [94, 170] width 48 height 7
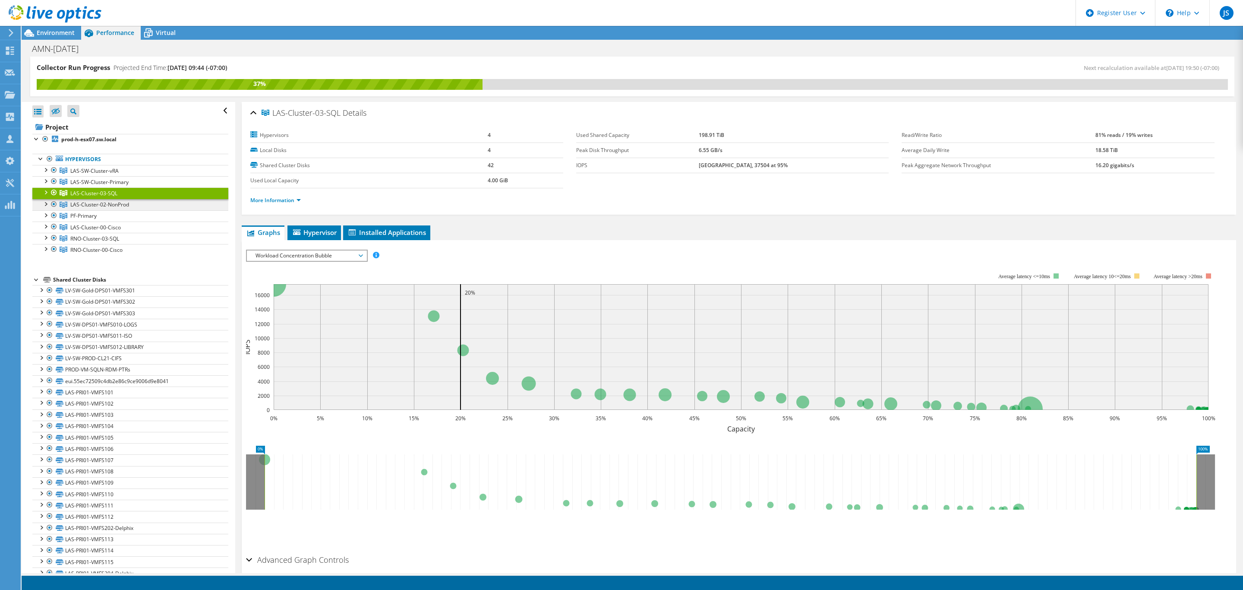
click at [141, 176] on link "LAS-Cluster-02-NonProd" at bounding box center [130, 170] width 196 height 11
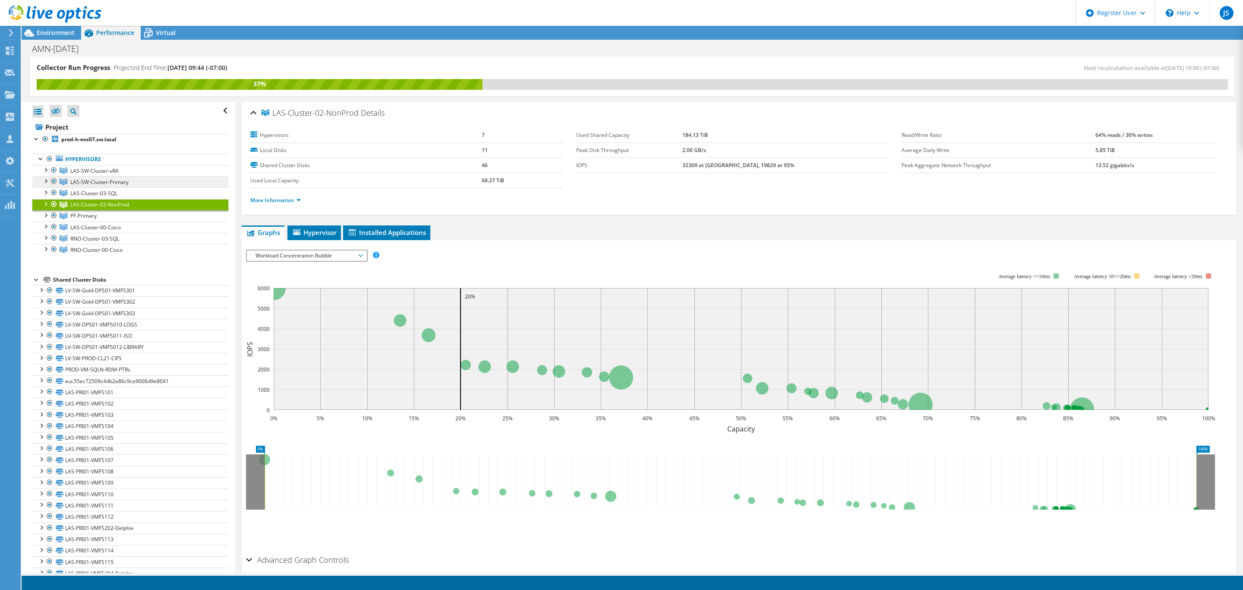
click at [139, 176] on link "LAS-SW-Cluster-Primary" at bounding box center [130, 170] width 196 height 11
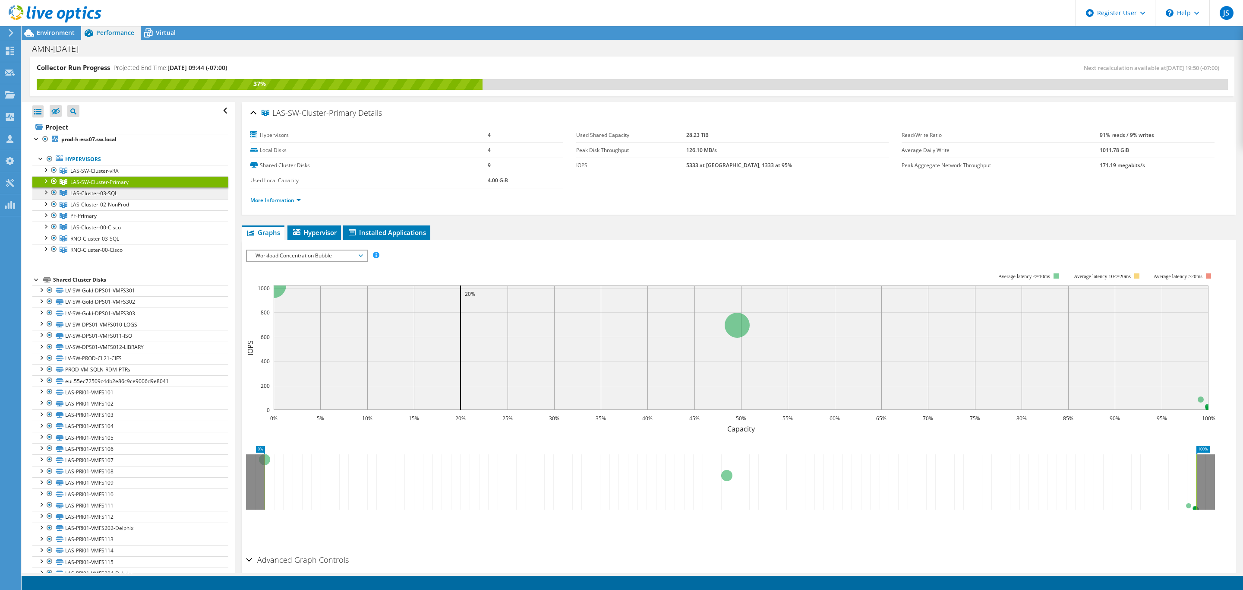
click at [137, 176] on link "LAS-Cluster-03-SQL" at bounding box center [130, 170] width 196 height 11
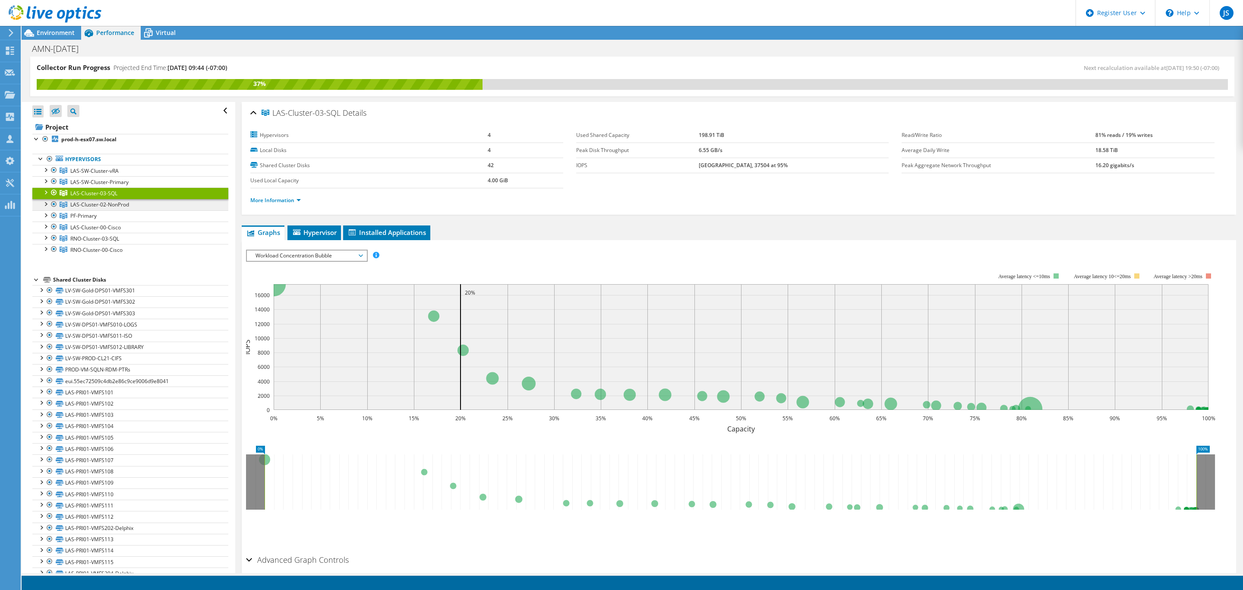
click at [136, 176] on link "LAS-Cluster-02-NonProd" at bounding box center [130, 170] width 196 height 11
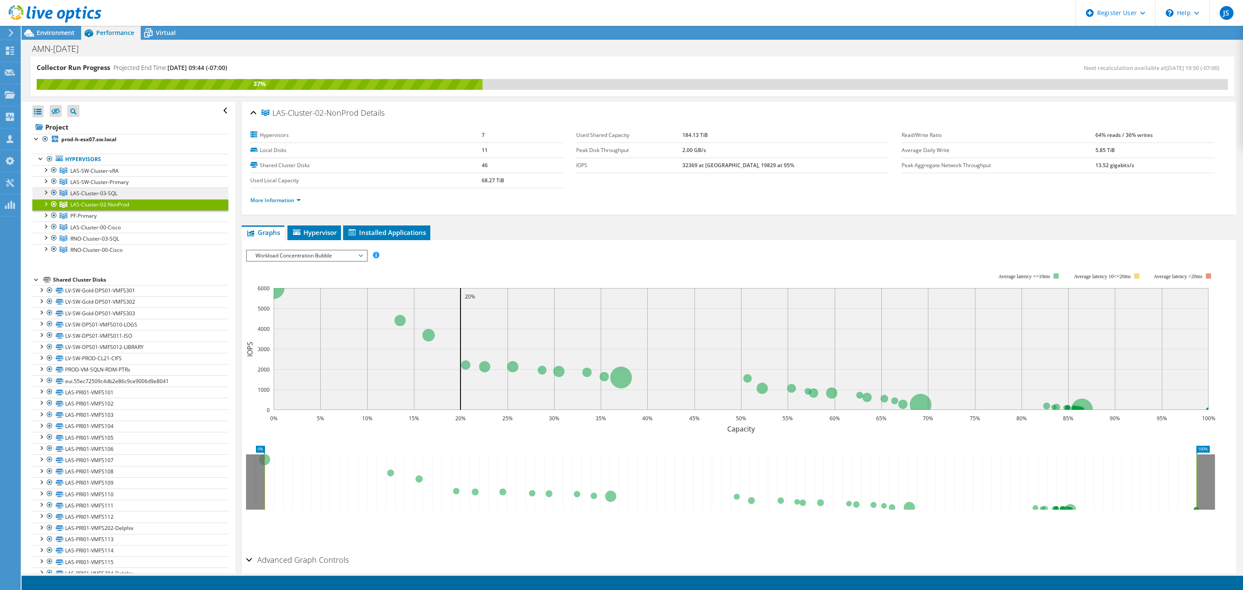
click at [136, 176] on link "LAS-Cluster-03-SQL" at bounding box center [130, 170] width 196 height 11
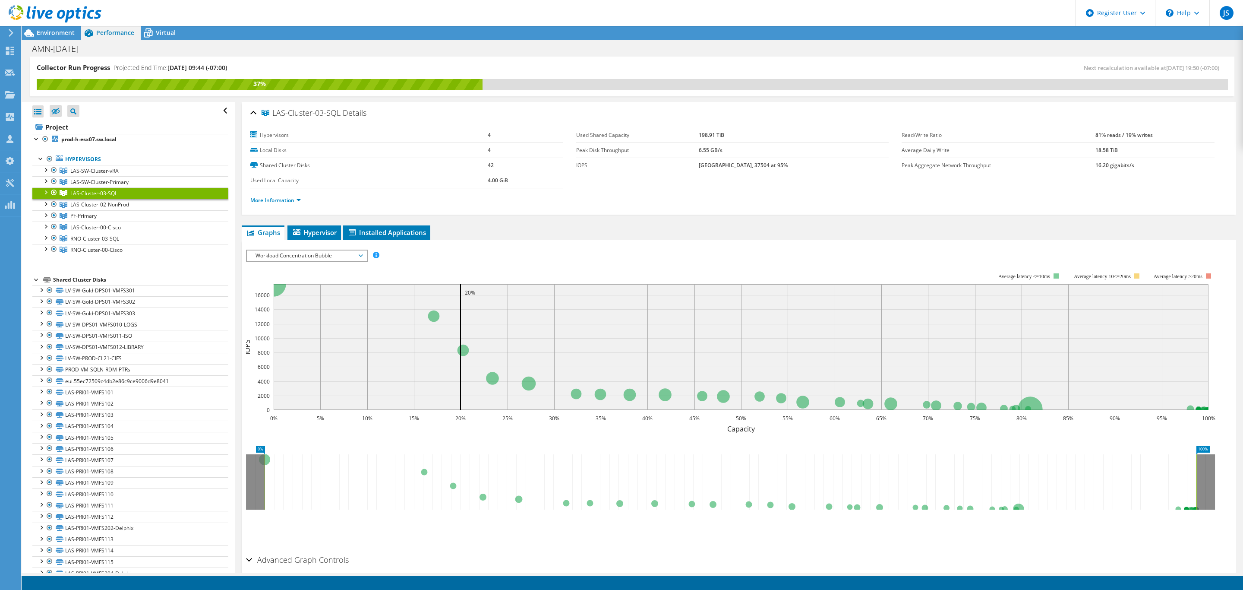
click at [140, 199] on link "LAS-Cluster-03-SQL" at bounding box center [130, 192] width 196 height 11
click at [140, 176] on link "LAS-Cluster-02-NonProd" at bounding box center [130, 170] width 196 height 11
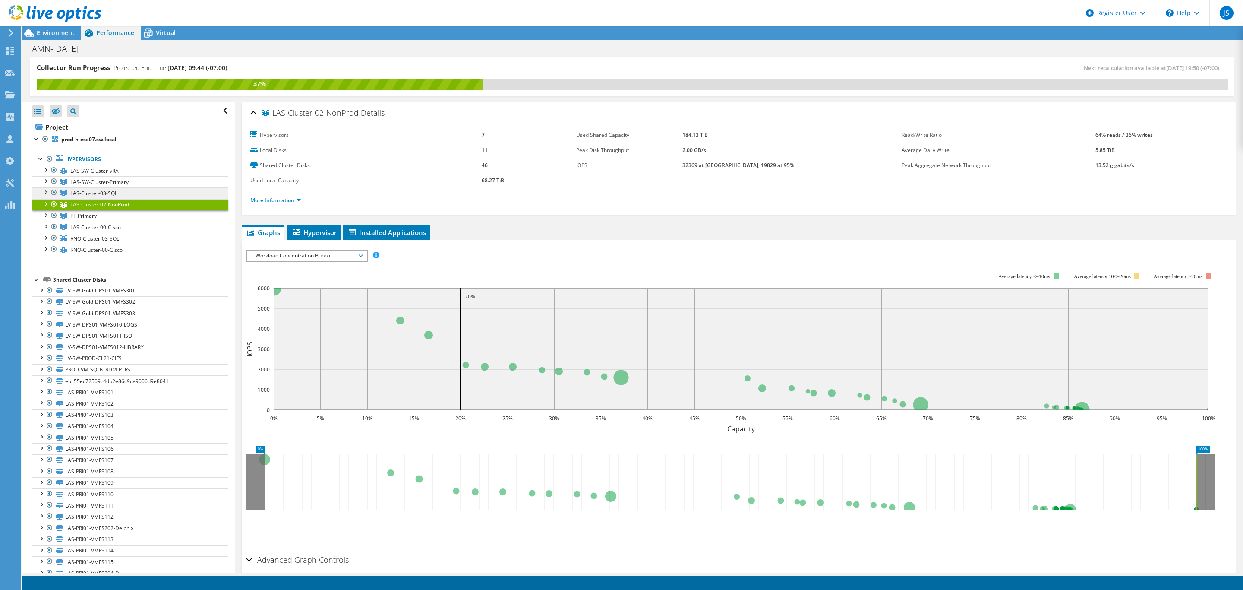
click at [139, 176] on link "LAS-Cluster-03-SQL" at bounding box center [130, 170] width 196 height 11
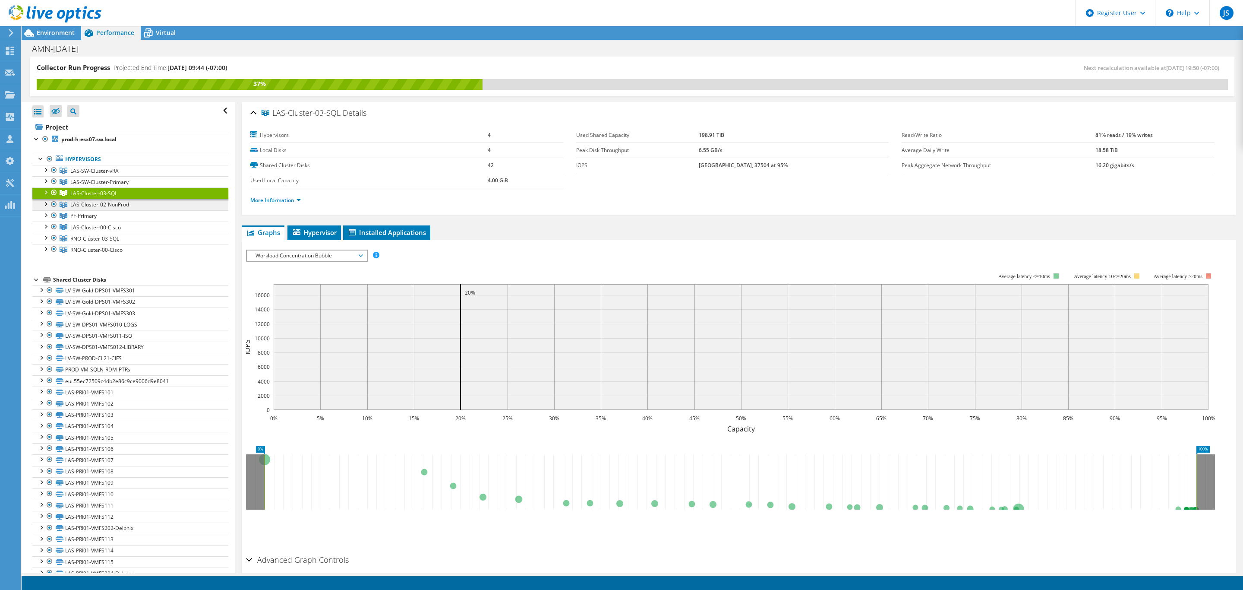
click at [141, 176] on link "LAS-Cluster-02-NonProd" at bounding box center [130, 170] width 196 height 11
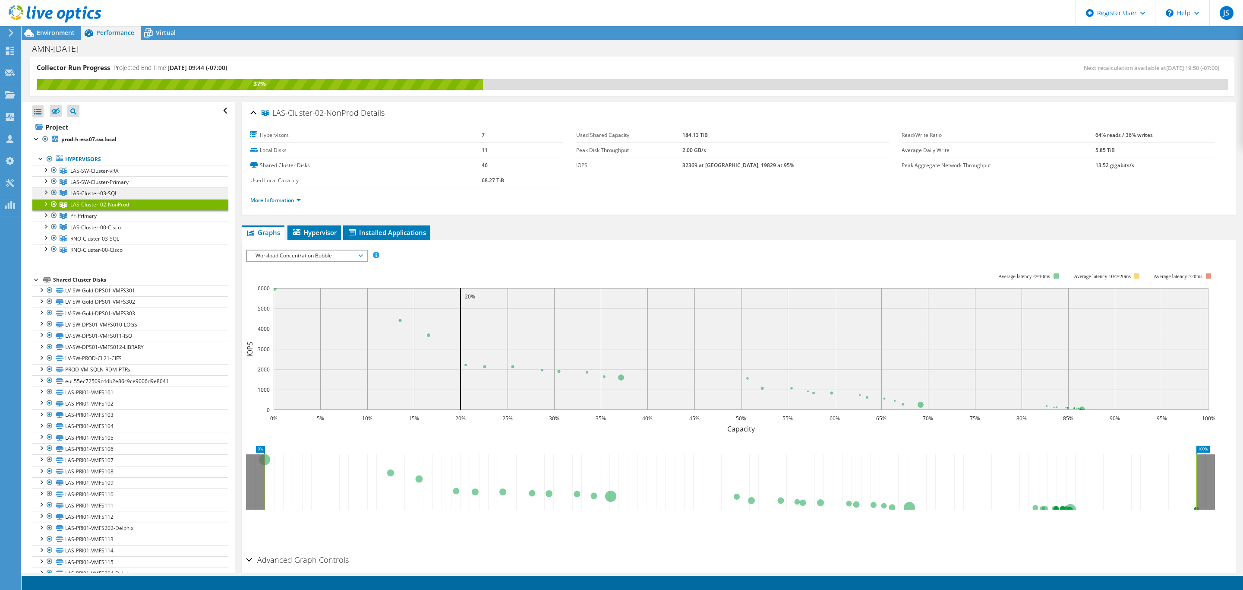
click at [140, 176] on link "LAS-Cluster-03-SQL" at bounding box center [130, 170] width 196 height 11
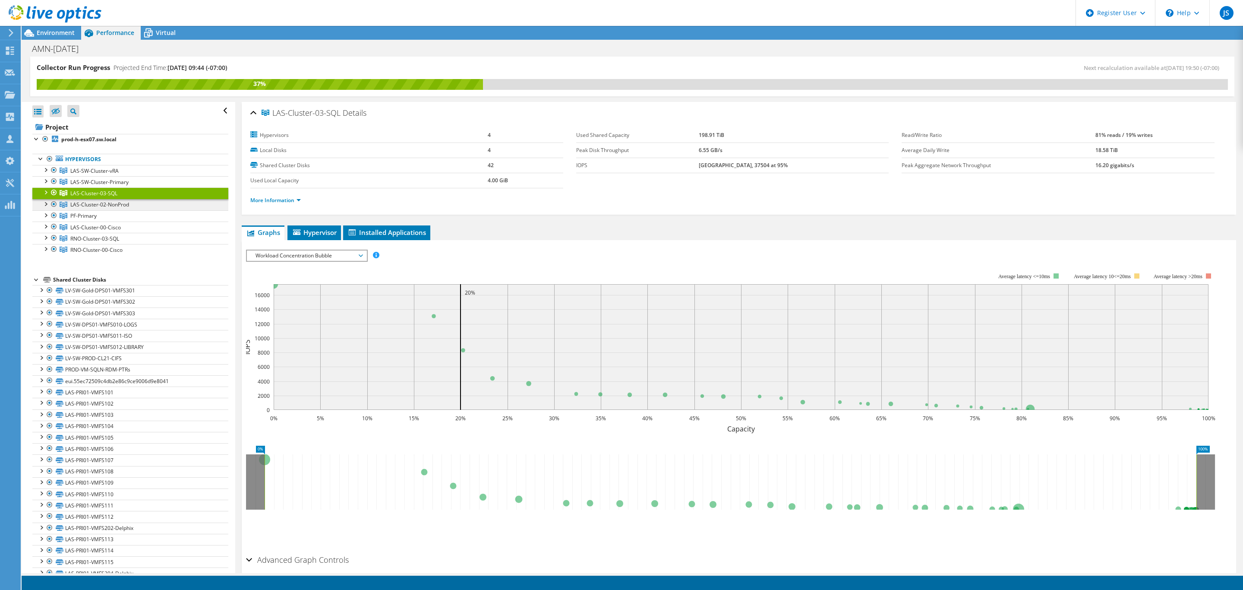
click at [142, 176] on link "LAS-Cluster-02-NonProd" at bounding box center [130, 170] width 196 height 11
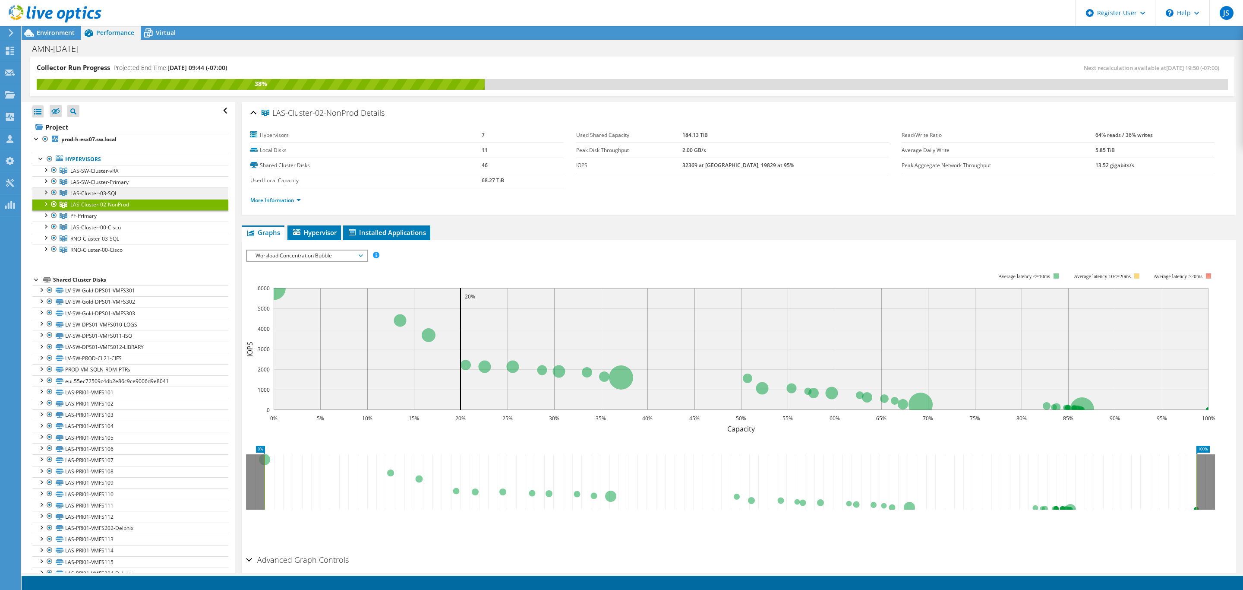
click at [126, 176] on link "LAS-Cluster-03-SQL" at bounding box center [130, 170] width 196 height 11
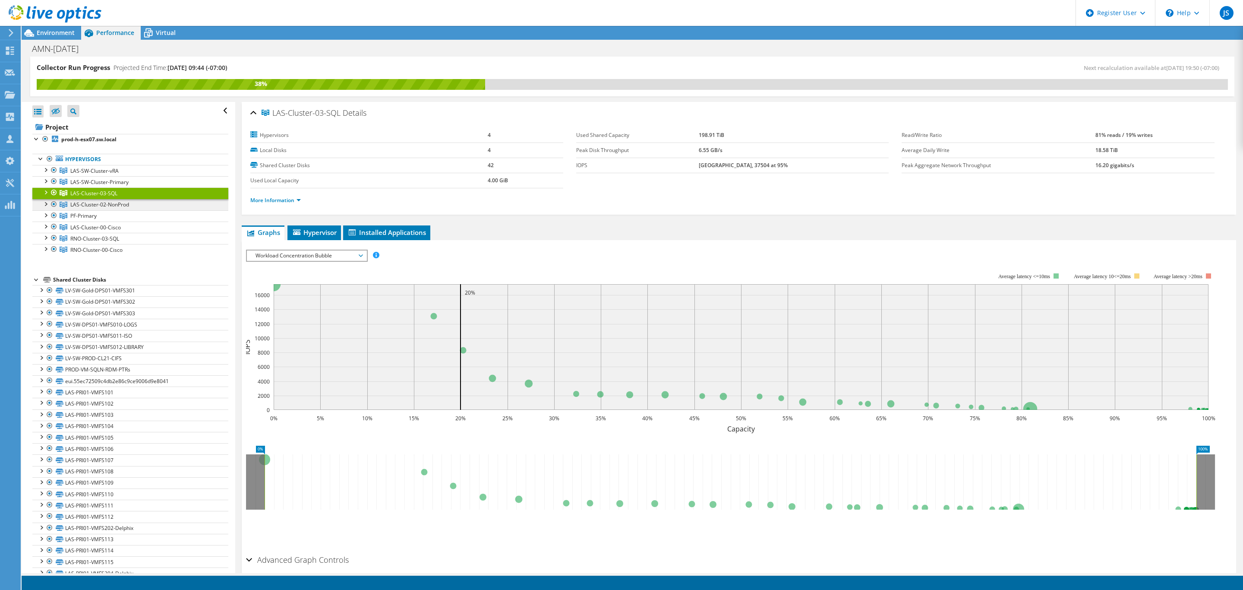
click at [129, 176] on link "LAS-Cluster-02-NonProd" at bounding box center [130, 170] width 196 height 11
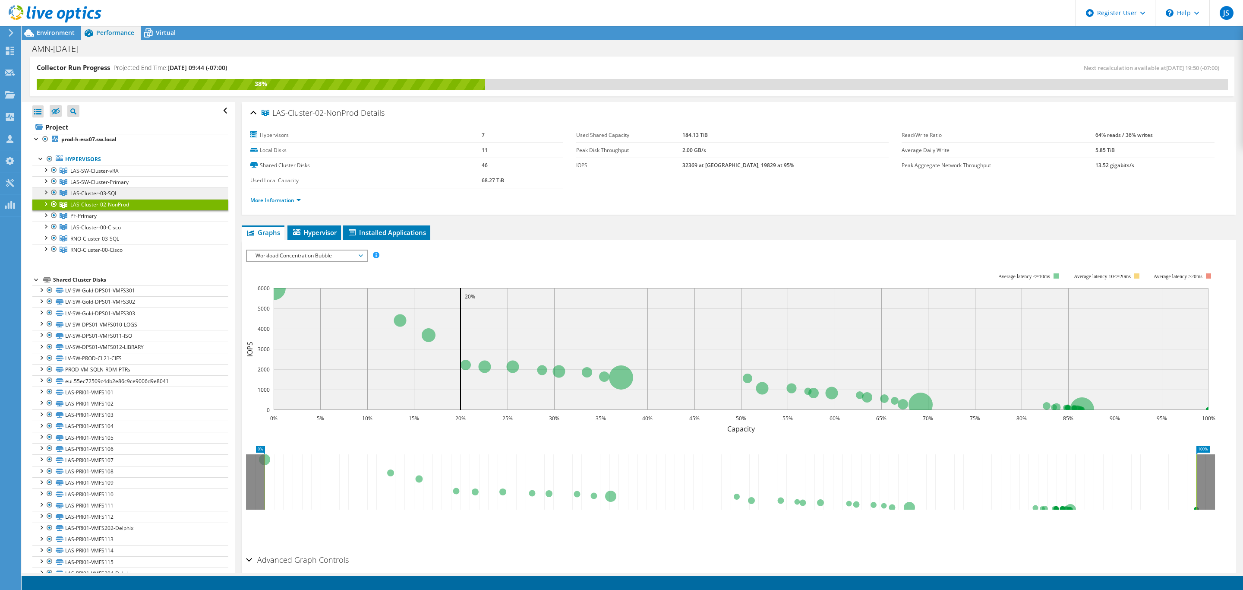
click at [125, 176] on link "LAS-Cluster-03-SQL" at bounding box center [130, 170] width 196 height 11
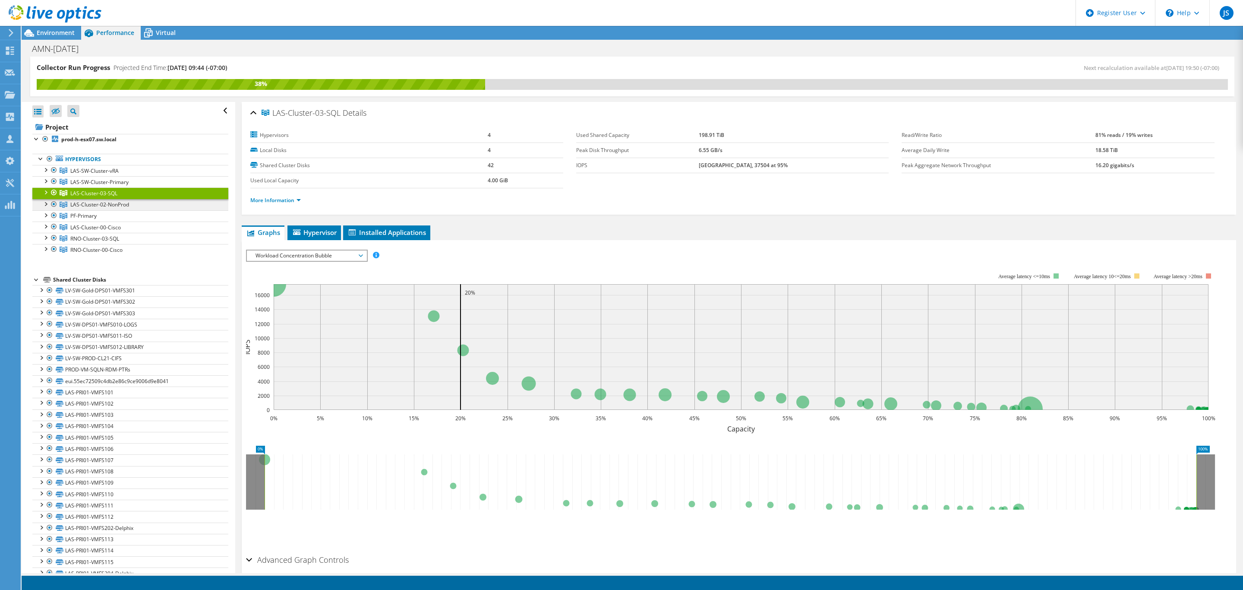
click at [119, 174] on span "LAS-Cluster-02-NonProd" at bounding box center [94, 170] width 48 height 7
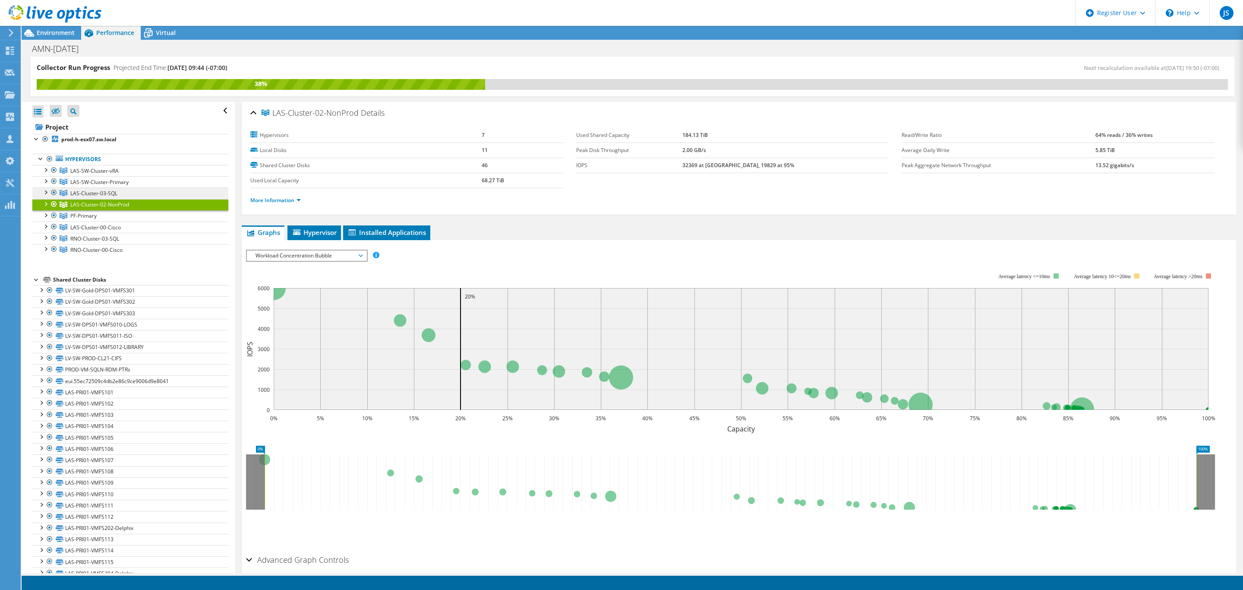
click at [128, 176] on link "LAS-Cluster-03-SQL" at bounding box center [130, 170] width 196 height 11
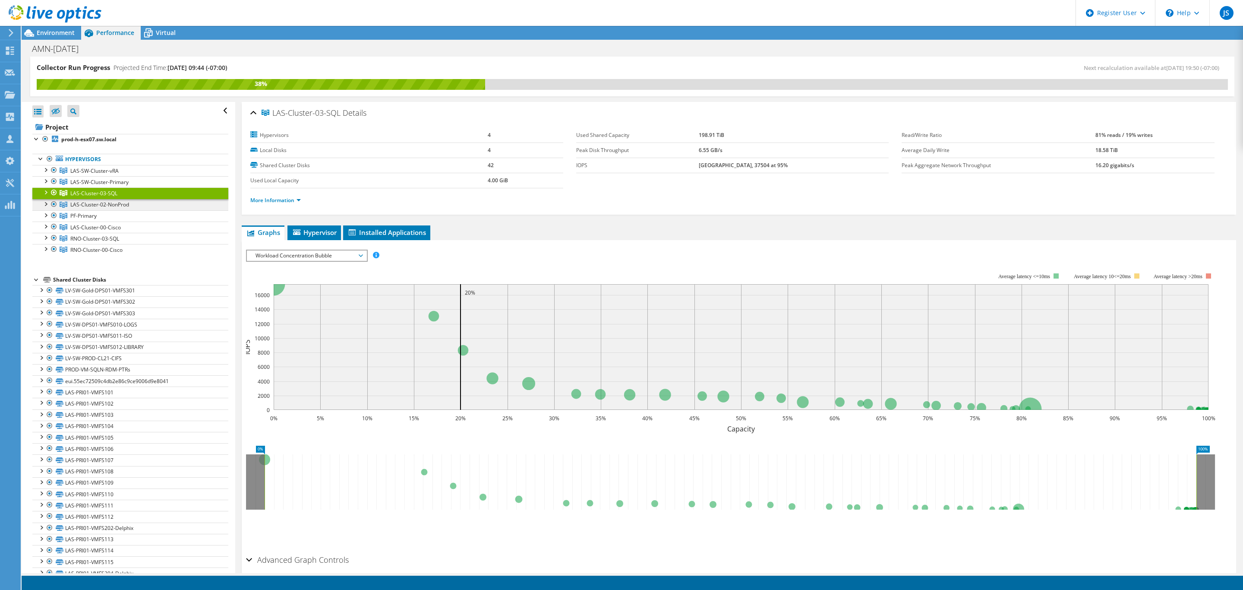
click at [130, 176] on link "LAS-Cluster-02-NonProd" at bounding box center [130, 170] width 196 height 11
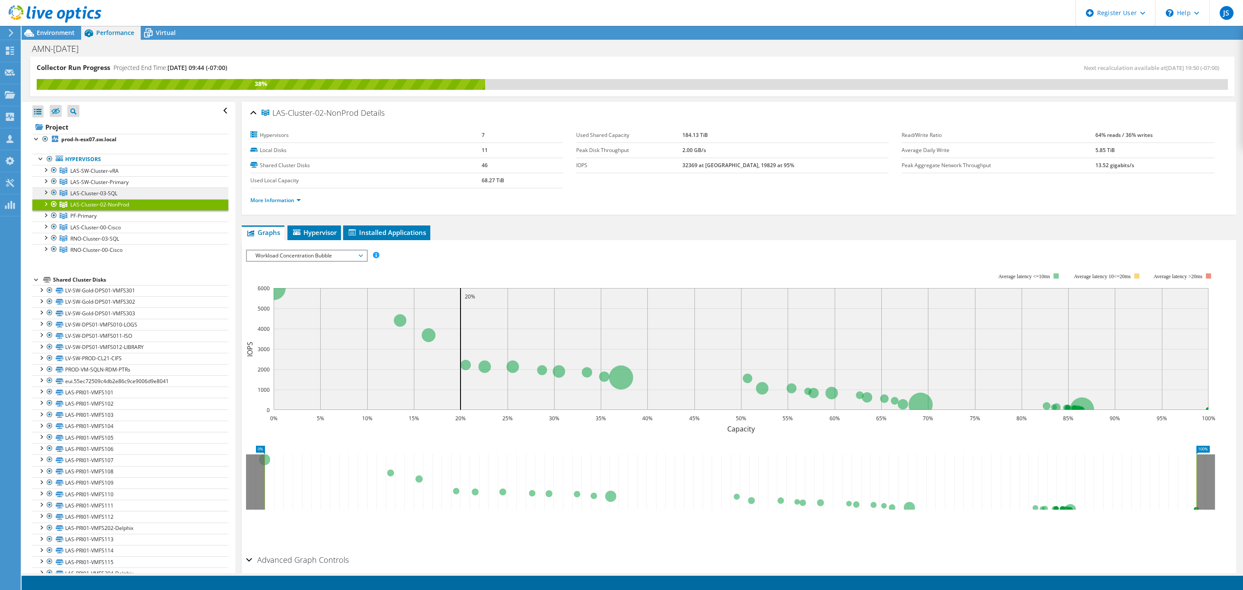
click at [127, 176] on link "LAS-Cluster-03-SQL" at bounding box center [130, 170] width 196 height 11
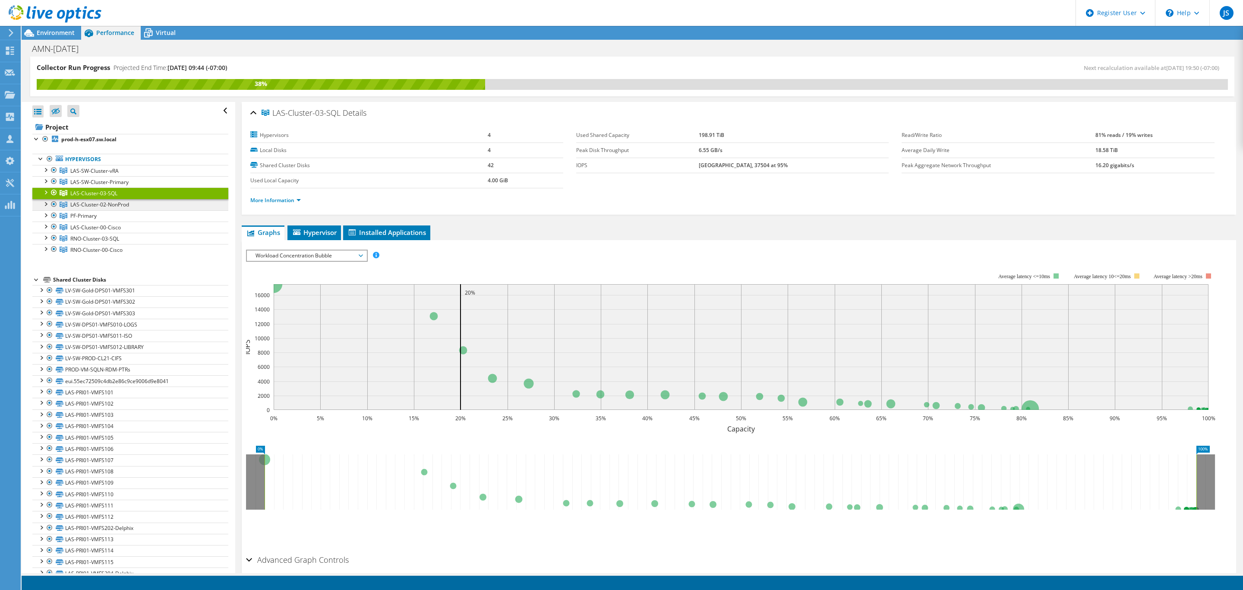
click at [131, 176] on link "LAS-Cluster-02-NonProd" at bounding box center [130, 170] width 196 height 11
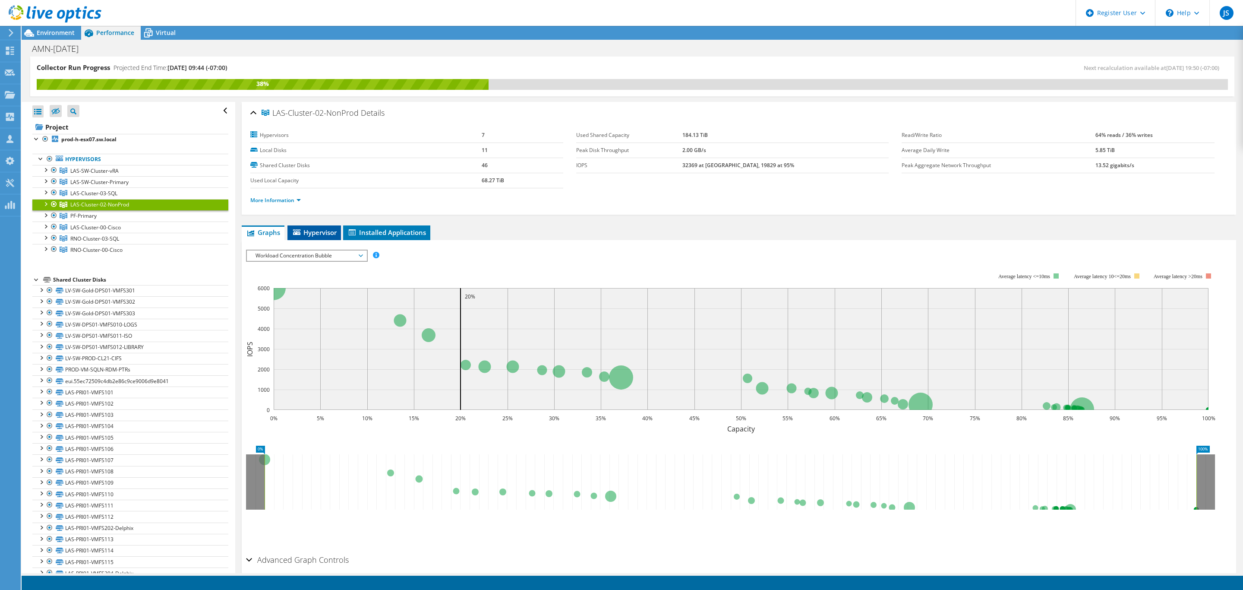
click at [326, 235] on span "Hypervisor" at bounding box center [314, 232] width 45 height 9
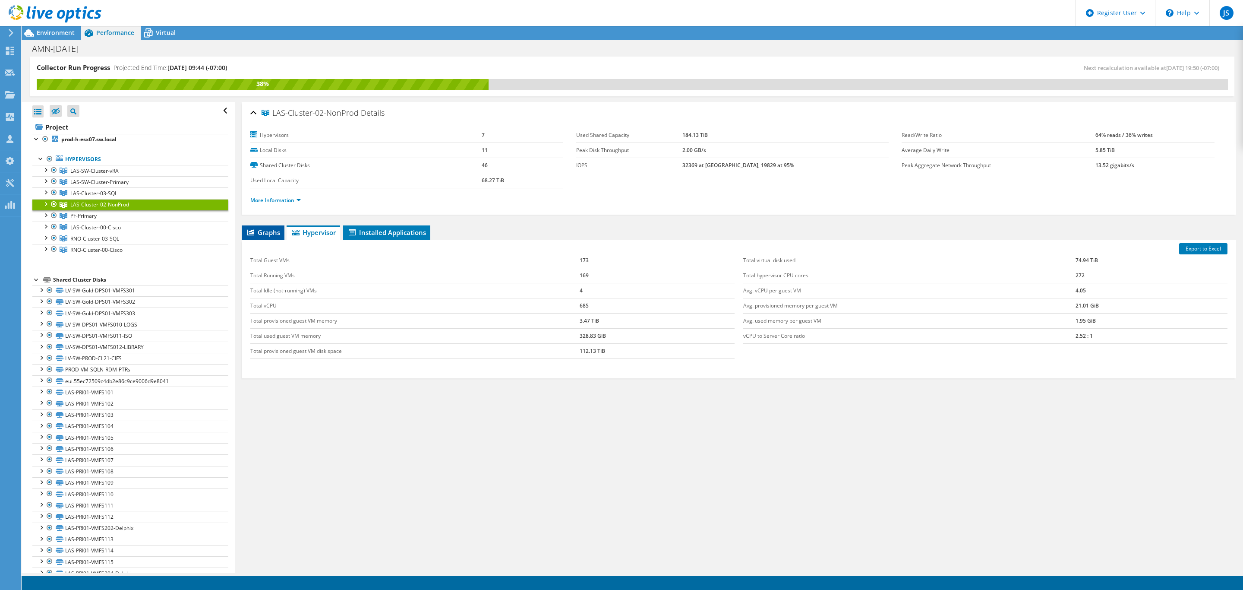
click at [262, 232] on span "Graphs" at bounding box center [263, 232] width 34 height 9
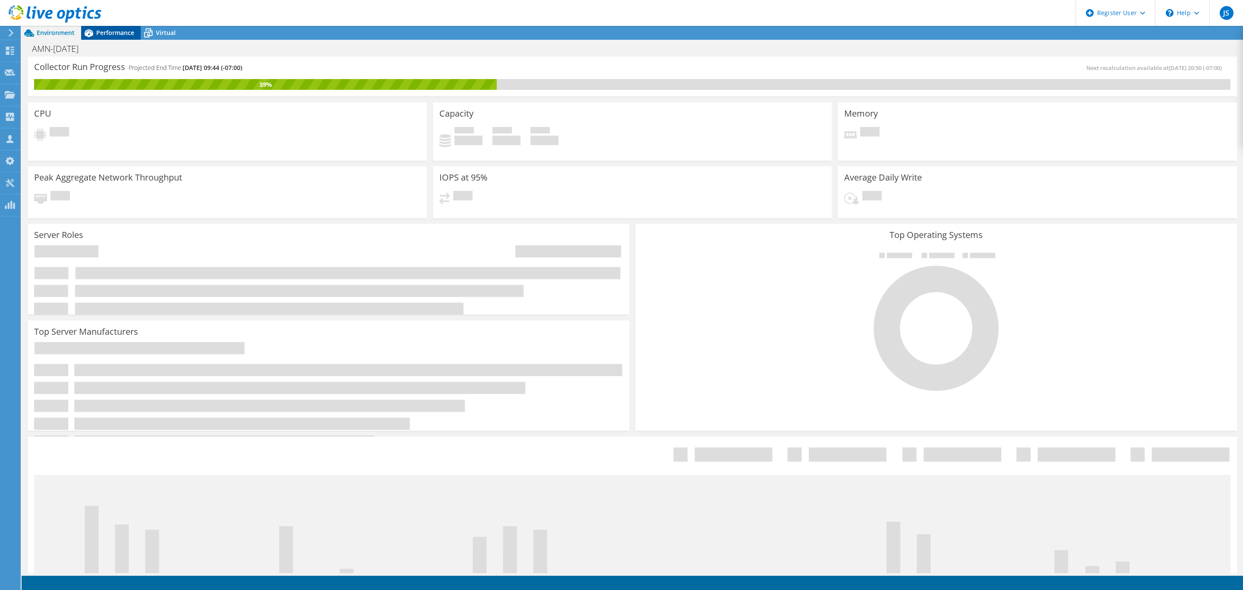
click at [109, 38] on div "Performance" at bounding box center [111, 33] width 60 height 14
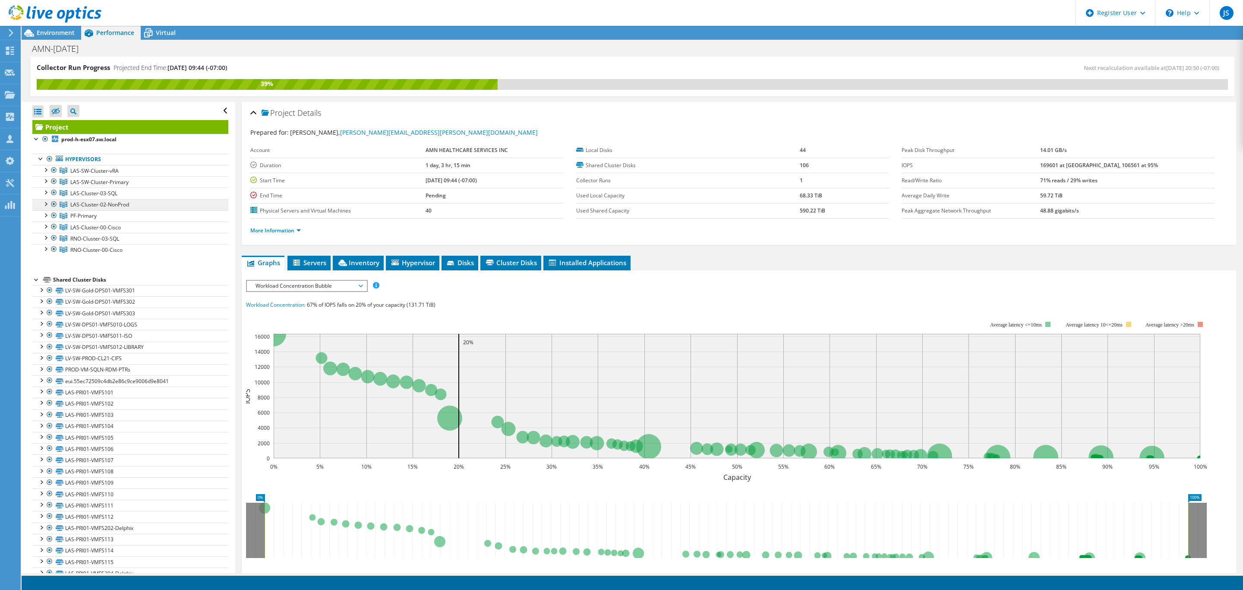
click at [118, 174] on span "LAS-Cluster-02-NonProd" at bounding box center [94, 170] width 48 height 7
